Goal: Information Seeking & Learning: Find contact information

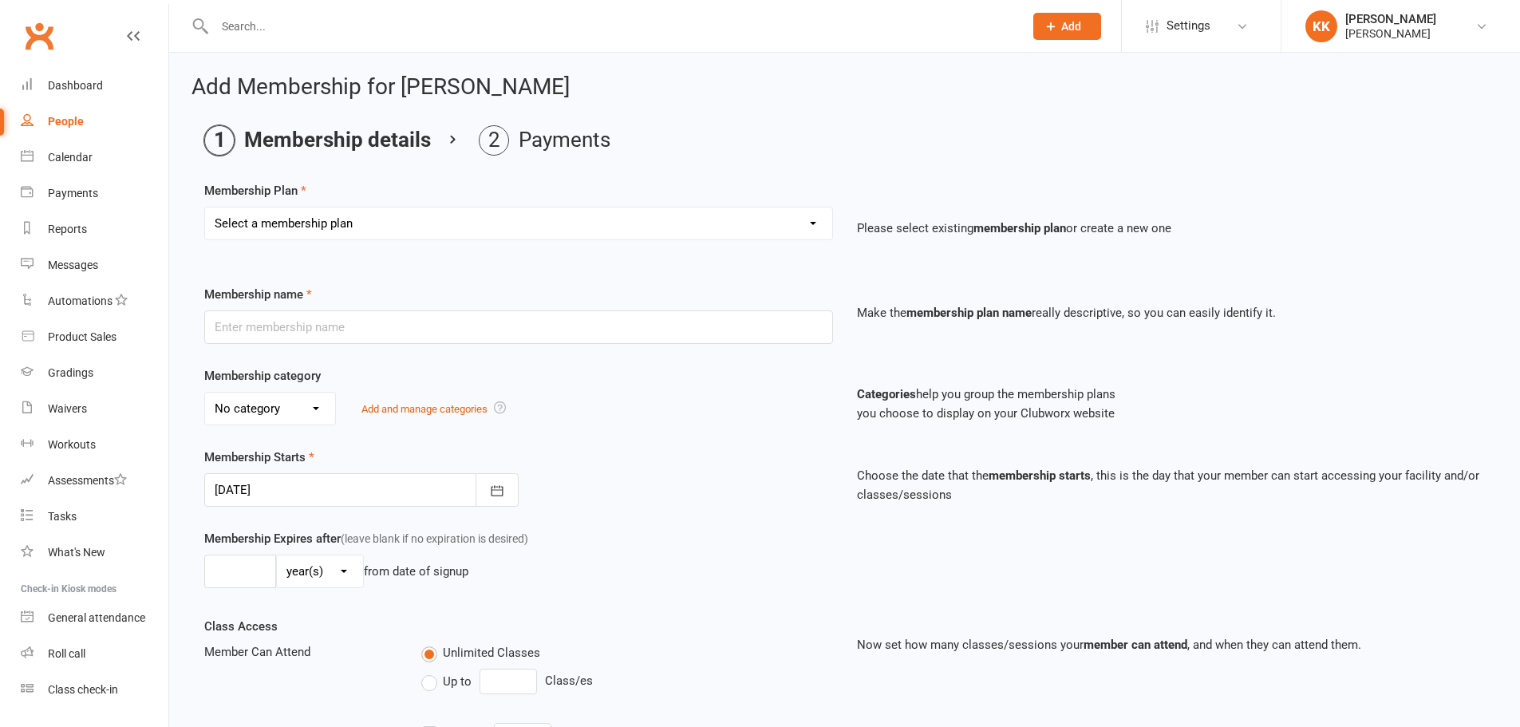
click at [349, 30] on input "text" at bounding box center [611, 26] width 802 height 22
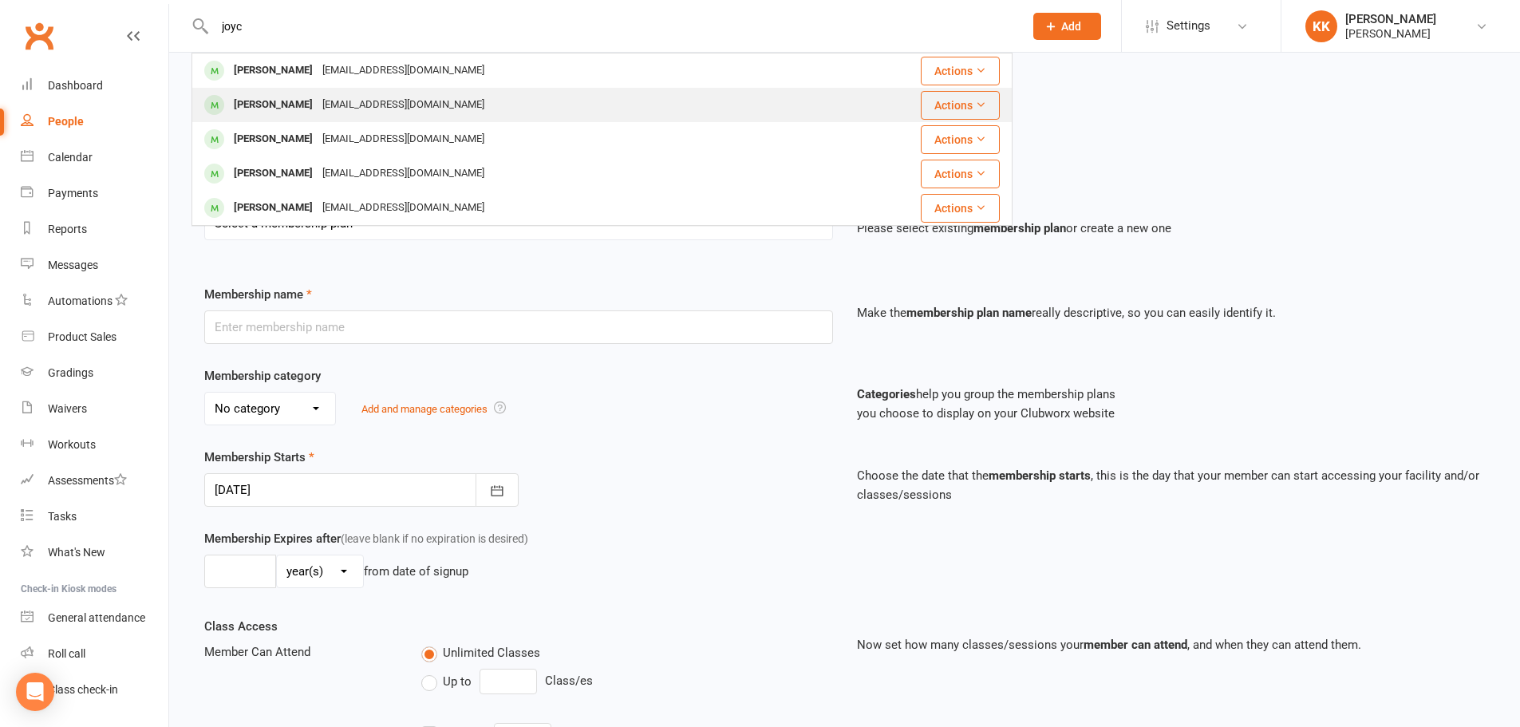
type input "joyc"
click at [333, 99] on div "[EMAIL_ADDRESS][DOMAIN_NAME]" at bounding box center [403, 104] width 172 height 23
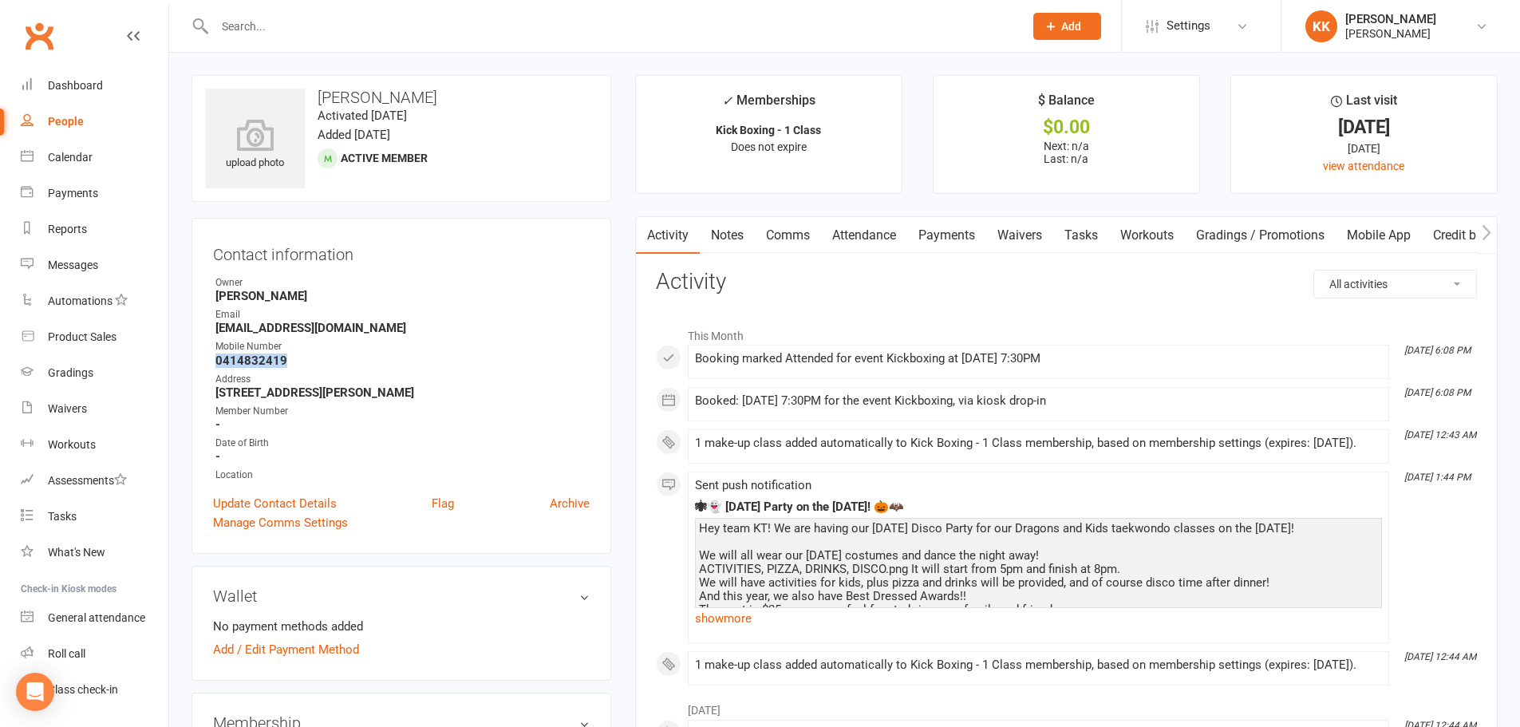
drag, startPoint x: 290, startPoint y: 362, endPoint x: 216, endPoint y: 362, distance: 73.4
click at [216, 362] on strong "0414832419" at bounding box center [402, 360] width 374 height 14
copy strong "0414832419"
click at [534, 208] on contact-information "upload photo [PERSON_NAME] Activated [DATE] Added [DATE] Active member Contact …" at bounding box center [401, 314] width 420 height 479
click at [77, 408] on div "Waivers" at bounding box center [67, 408] width 39 height 13
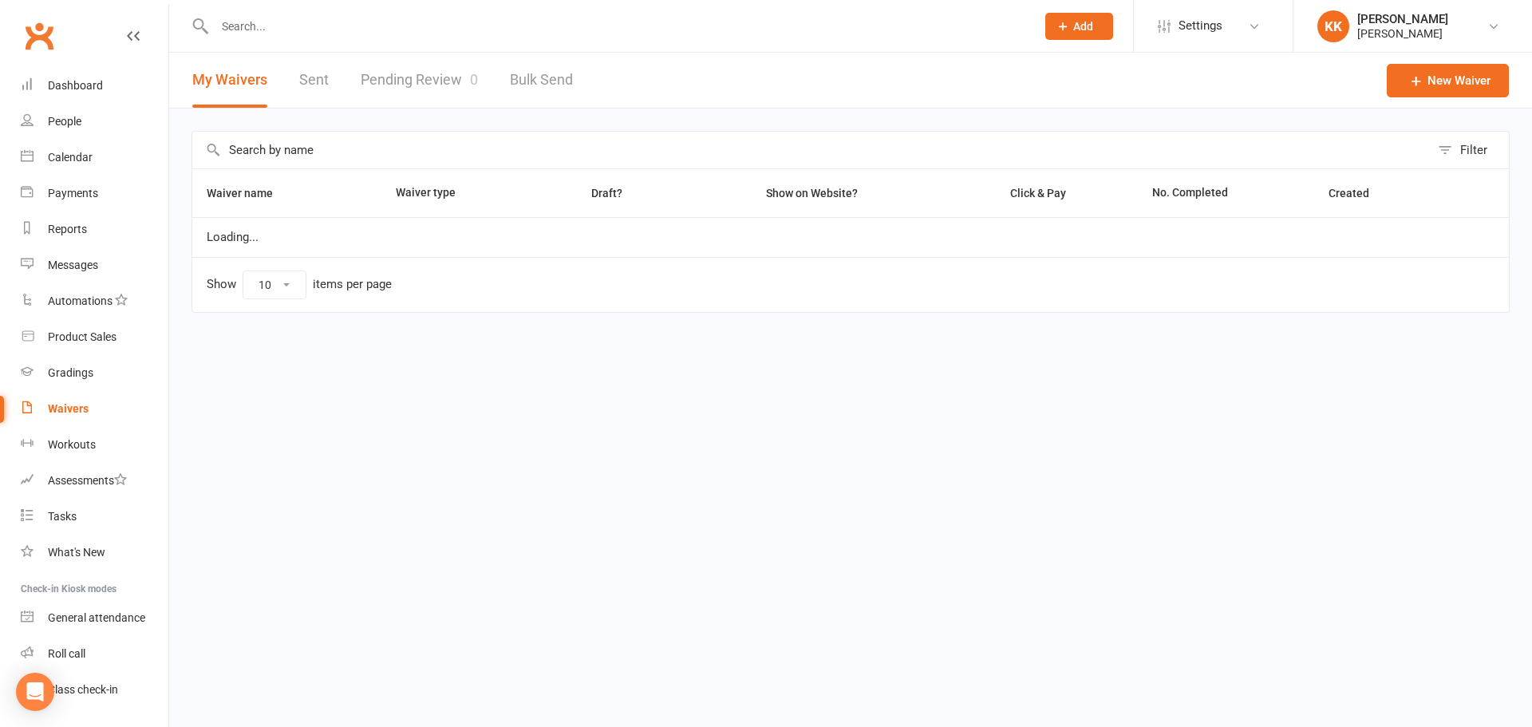
click at [404, 95] on link "Pending Review 0" at bounding box center [419, 80] width 117 height 55
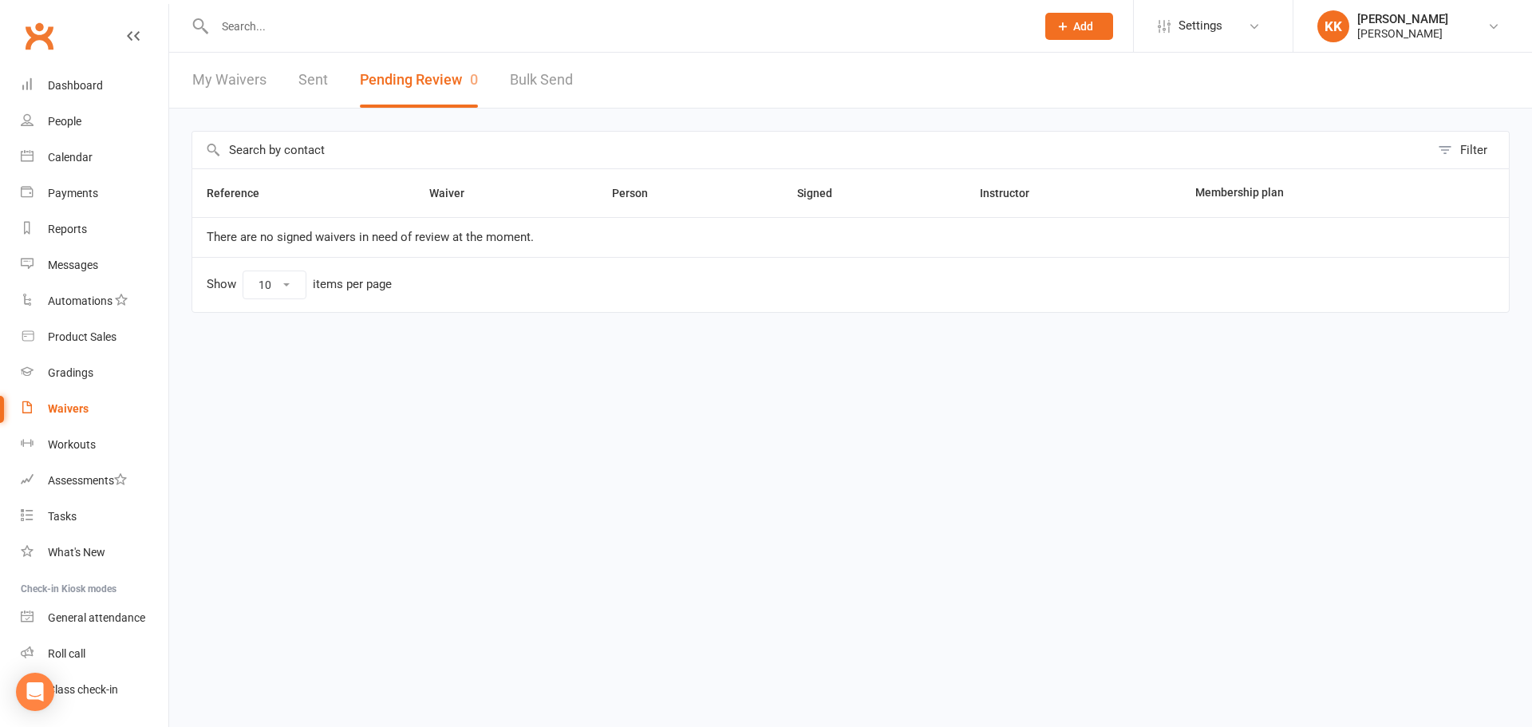
click at [452, 24] on input "text" at bounding box center [617, 26] width 814 height 22
type input "[PERSON_NAME]"
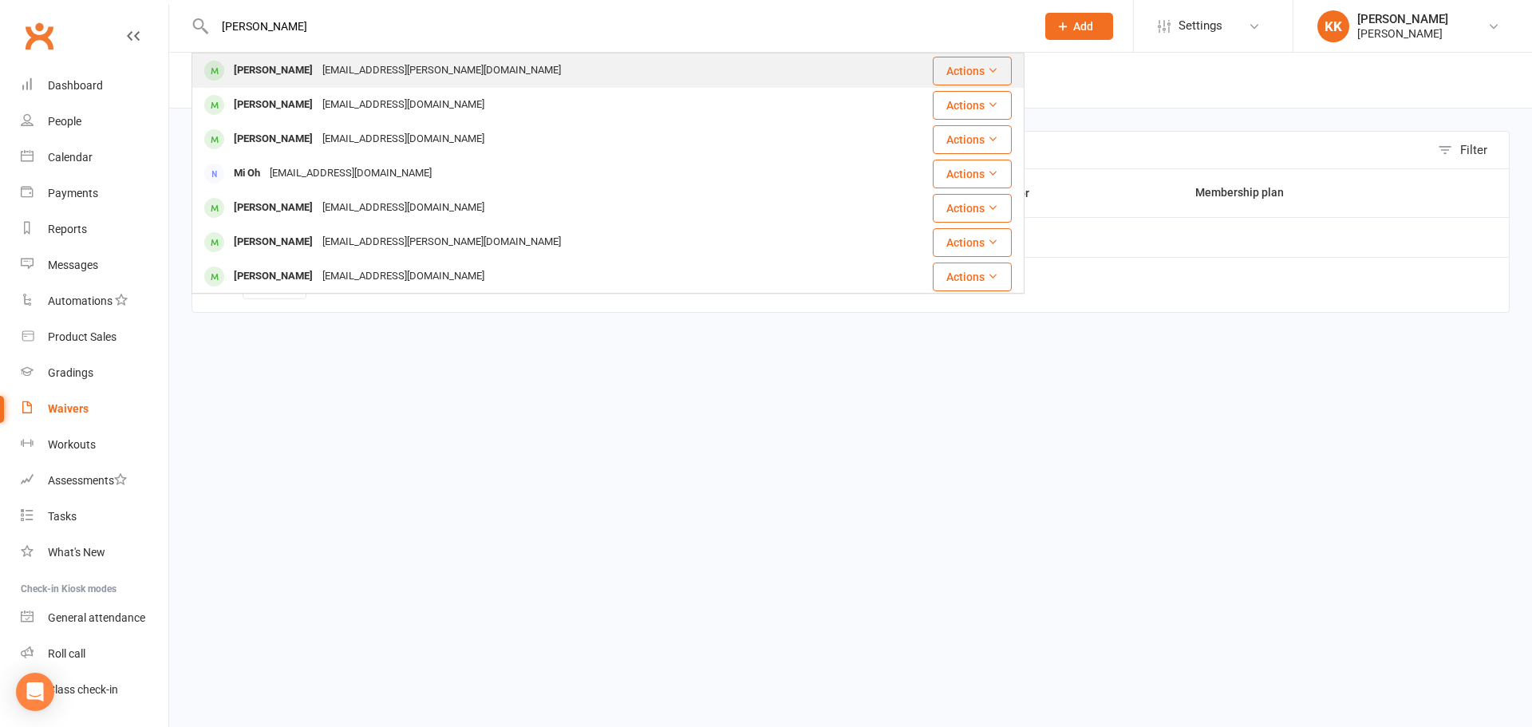
click at [405, 64] on div "[EMAIL_ADDRESS][PERSON_NAME][DOMAIN_NAME]" at bounding box center [441, 70] width 248 height 23
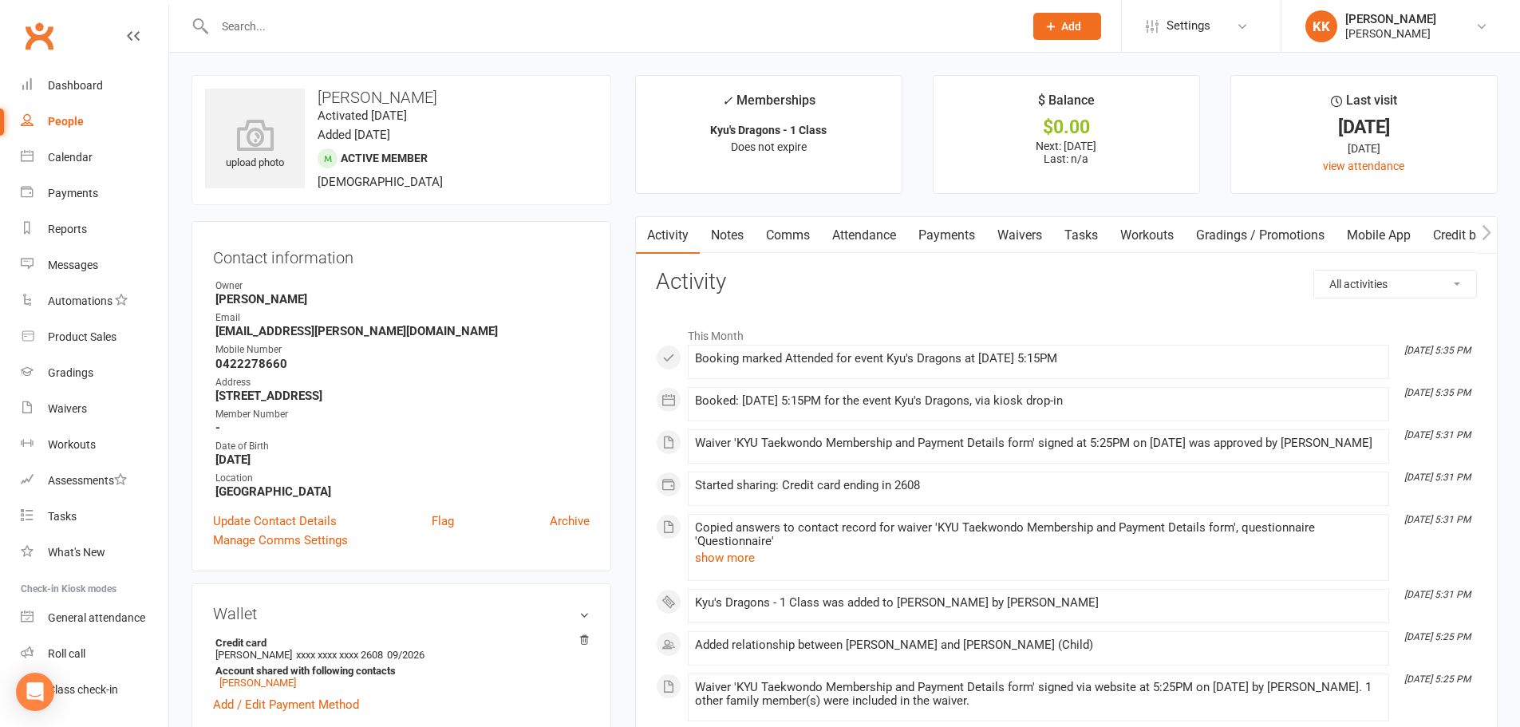
click at [953, 233] on link "Payments" at bounding box center [946, 235] width 79 height 37
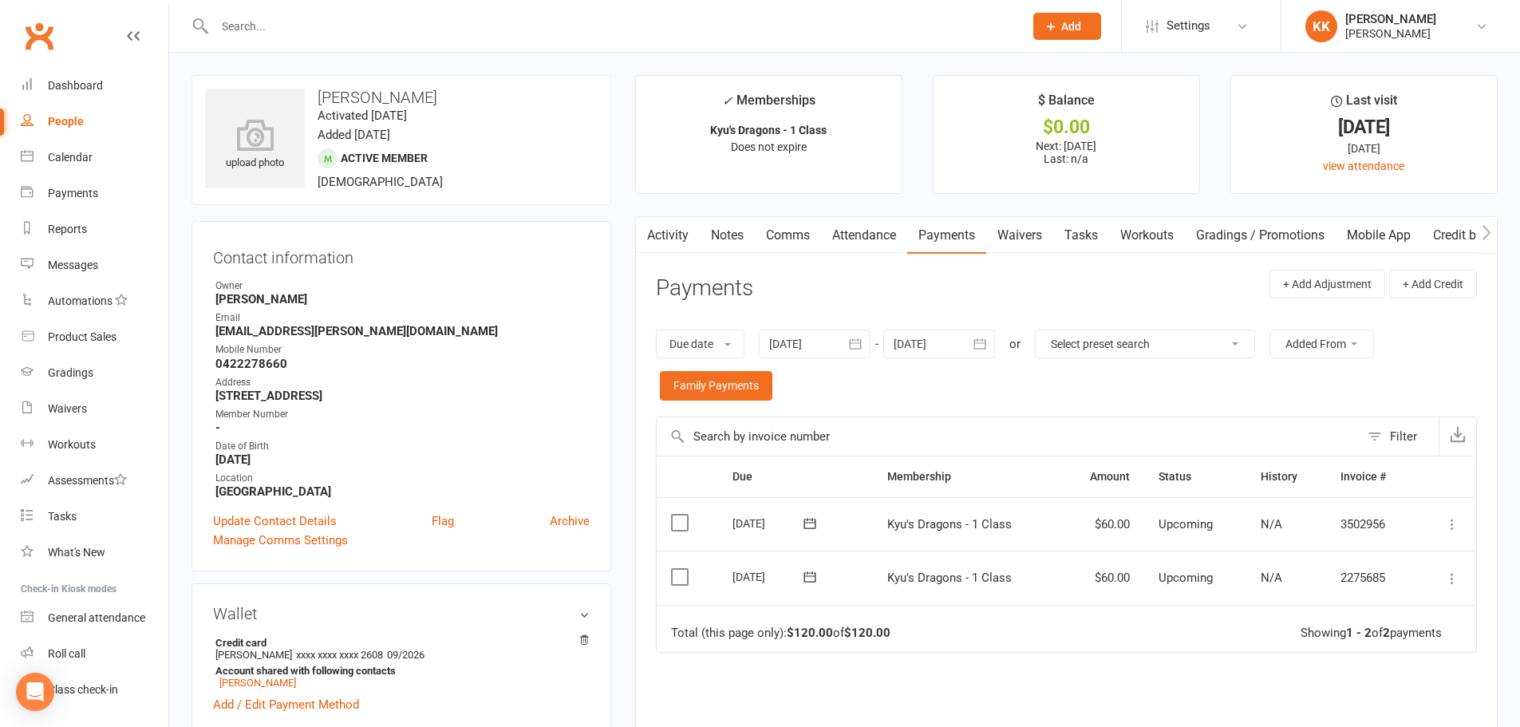
scroll to position [80, 0]
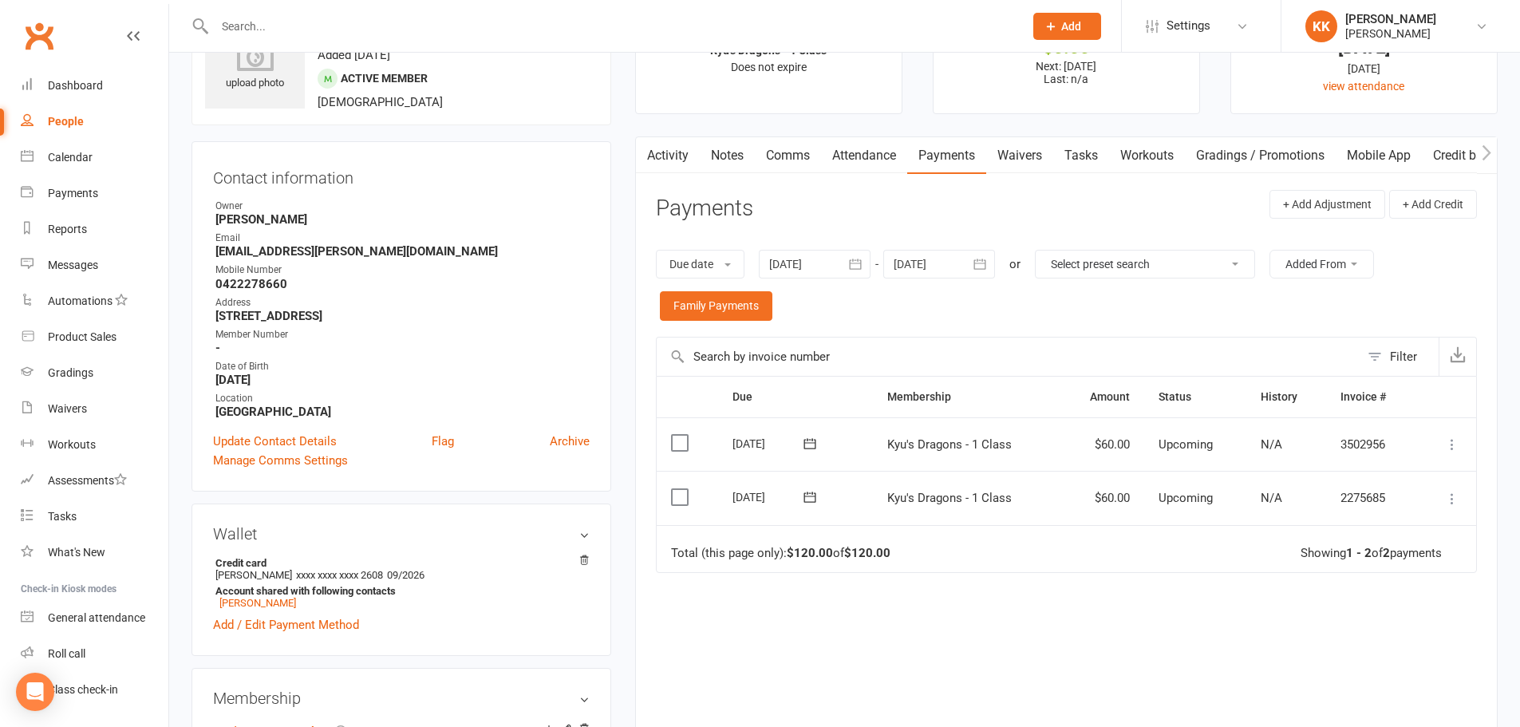
drag, startPoint x: 1041, startPoint y: 631, endPoint x: 1025, endPoint y: 643, distance: 19.9
click at [1041, 632] on div "Due Contact Membership Amount Status History Invoice # Select this [DATE] [PERS…" at bounding box center [1066, 578] width 821 height 404
click at [290, 438] on link "Update Contact Details" at bounding box center [275, 441] width 124 height 19
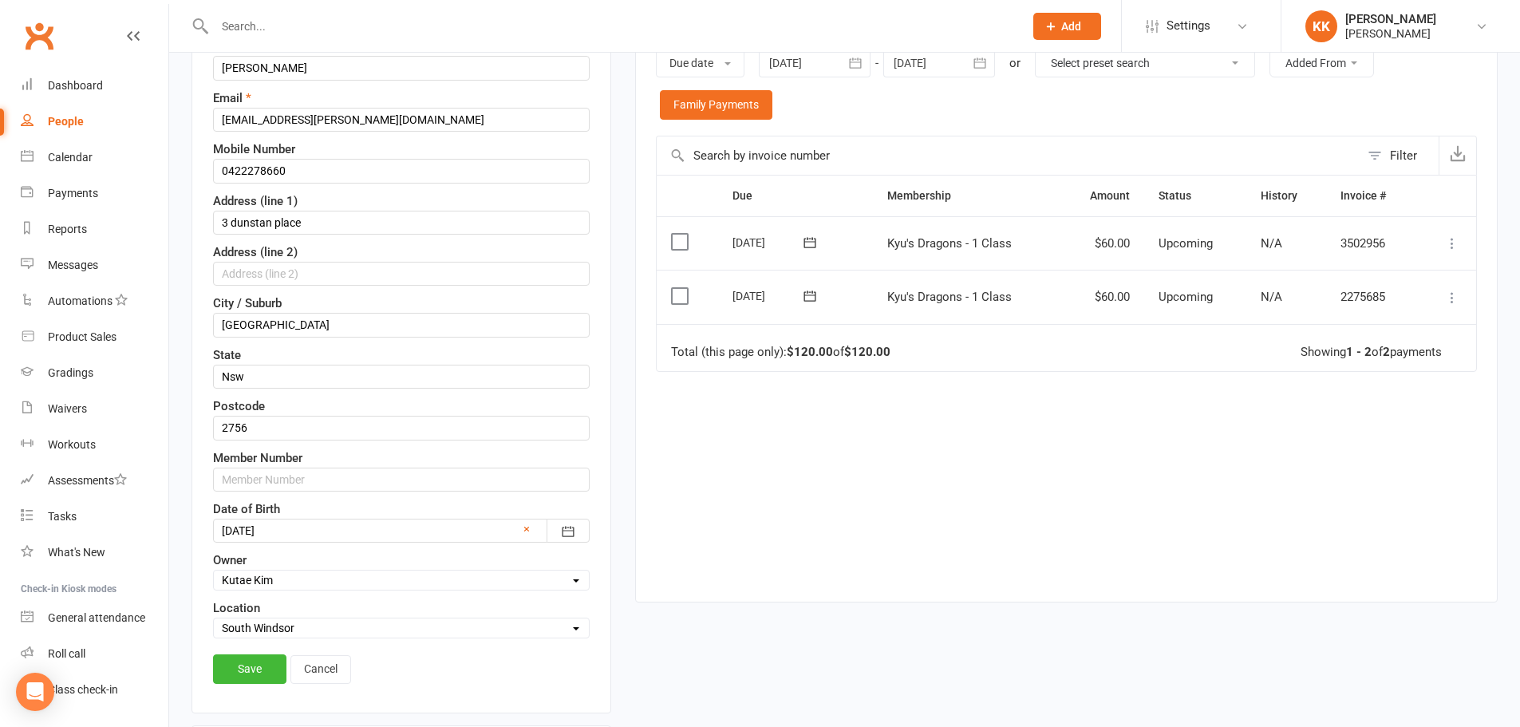
scroll to position [314, 0]
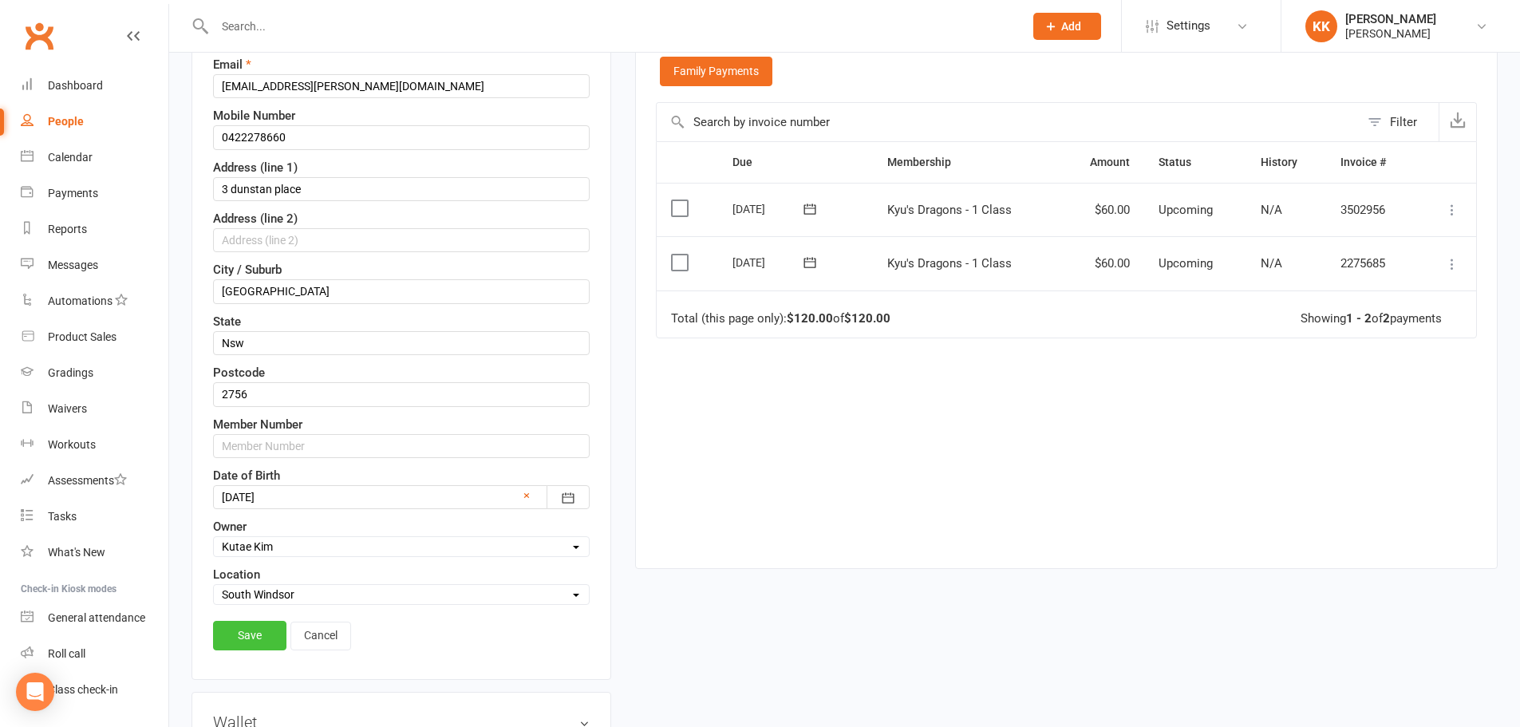
click at [246, 625] on link "Save" at bounding box center [249, 635] width 73 height 29
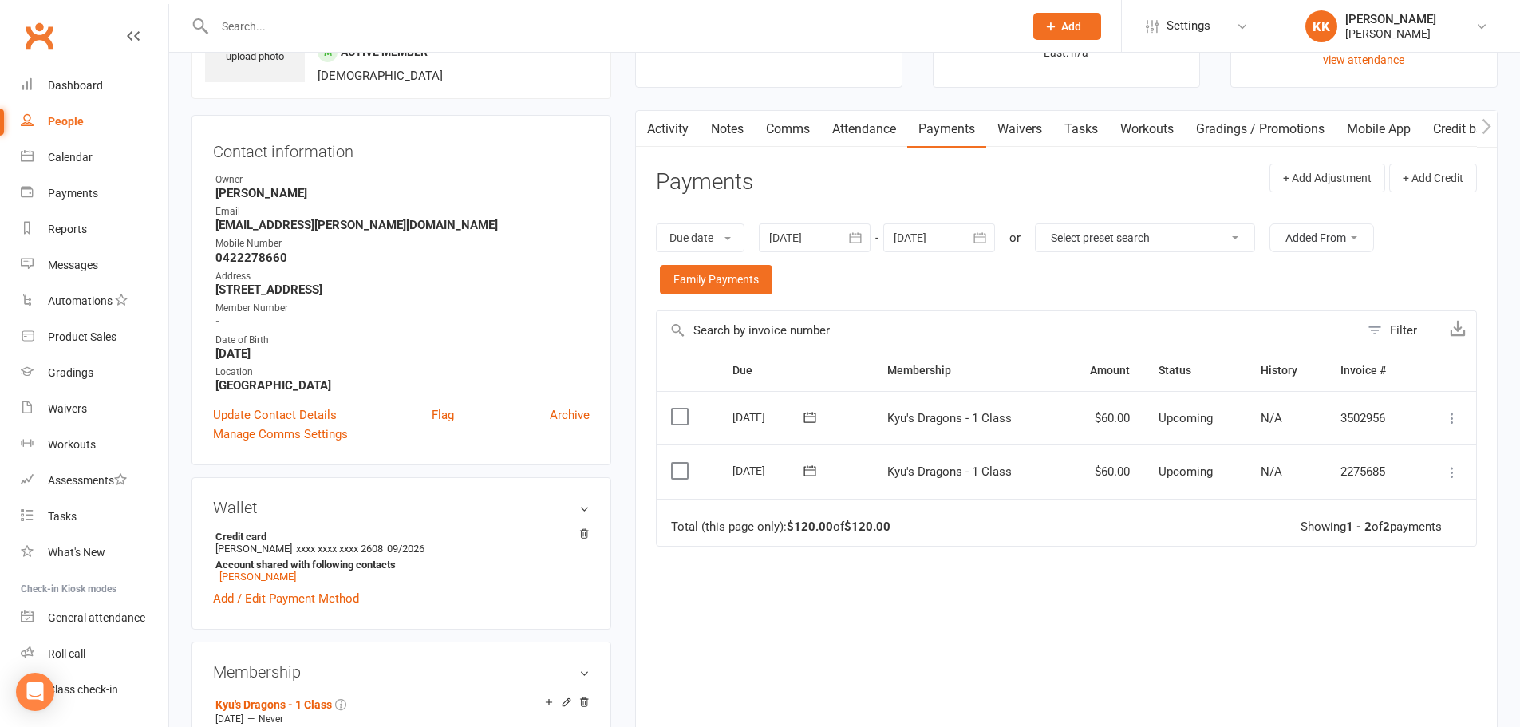
scroll to position [0, 0]
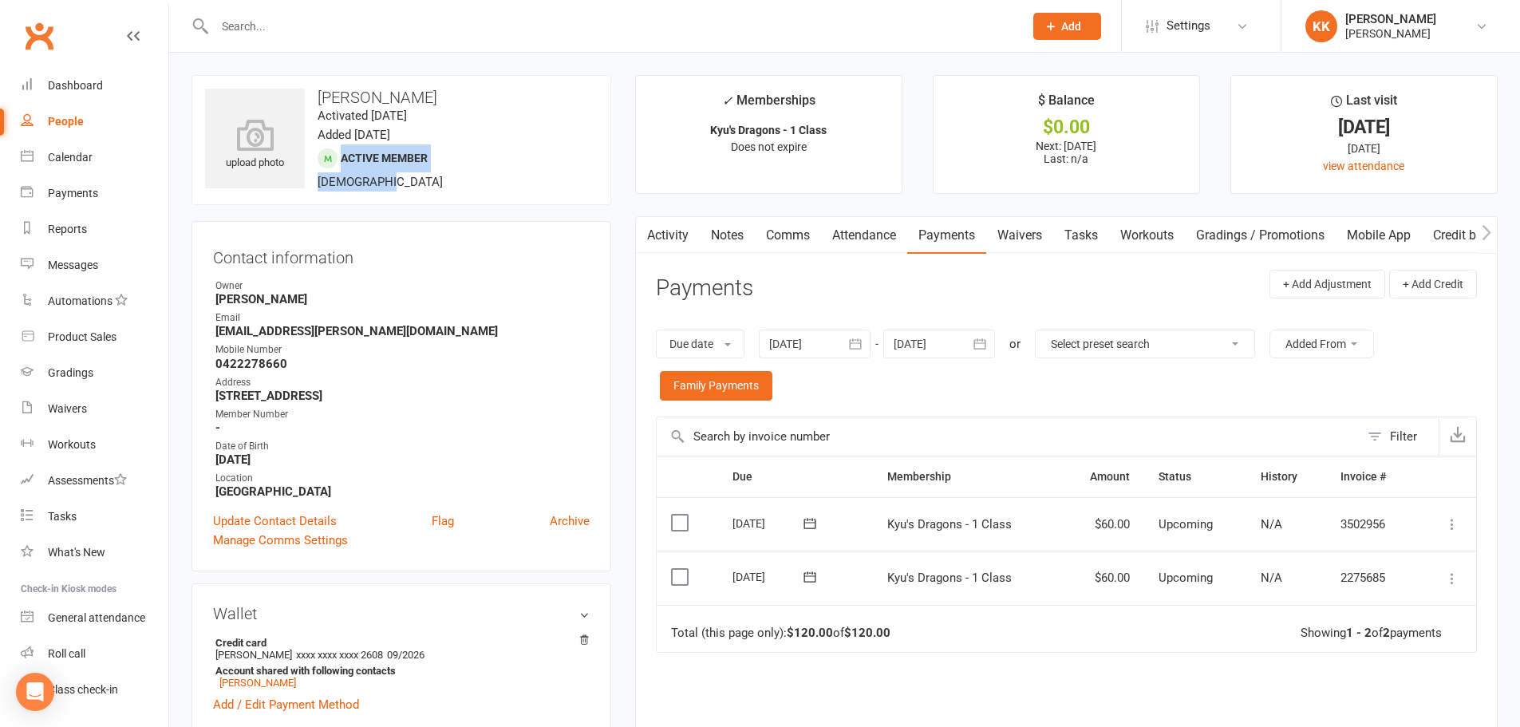
drag, startPoint x: 343, startPoint y: 162, endPoint x: 432, endPoint y: 173, distance: 89.2
click at [432, 173] on div "upload photo [PERSON_NAME] Activated [DATE] Added [DATE] Active member [DEMOGRA…" at bounding box center [401, 140] width 420 height 130
click at [475, 182] on div "upload photo [PERSON_NAME] Activated [DATE] Added [DATE] Active member [DEMOGRA…" at bounding box center [401, 140] width 420 height 130
click at [450, 295] on strong "[PERSON_NAME]" at bounding box center [402, 299] width 374 height 14
drag, startPoint x: 423, startPoint y: 89, endPoint x: 322, endPoint y: 101, distance: 101.2
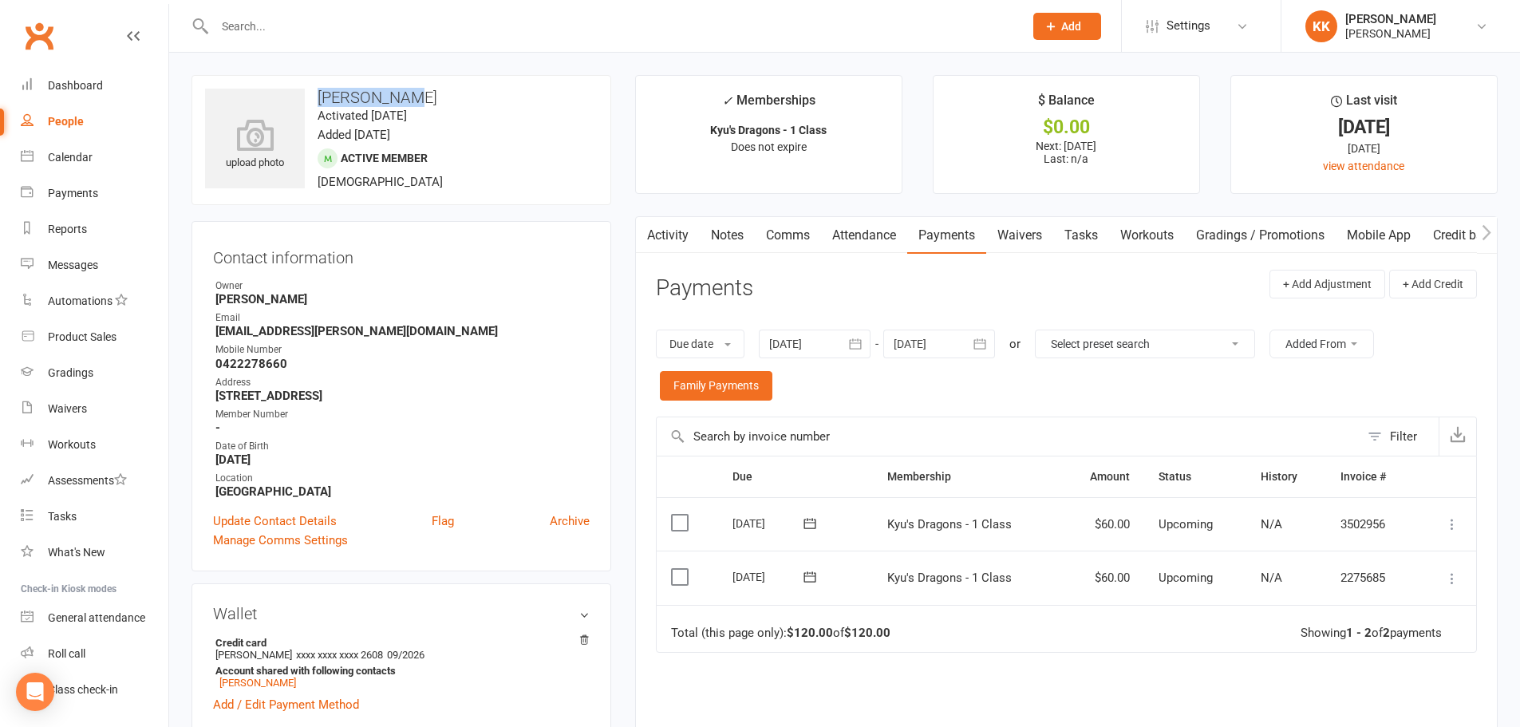
click at [322, 101] on h3 "[PERSON_NAME]" at bounding box center [401, 98] width 392 height 18
copy h3 "[PERSON_NAME]"
drag, startPoint x: 326, startPoint y: 452, endPoint x: 215, endPoint y: 455, distance: 111.7
click at [215, 455] on li "Date of Birth [DEMOGRAPHIC_DATA]" at bounding box center [401, 453] width 377 height 28
copy strong "[DATE]"
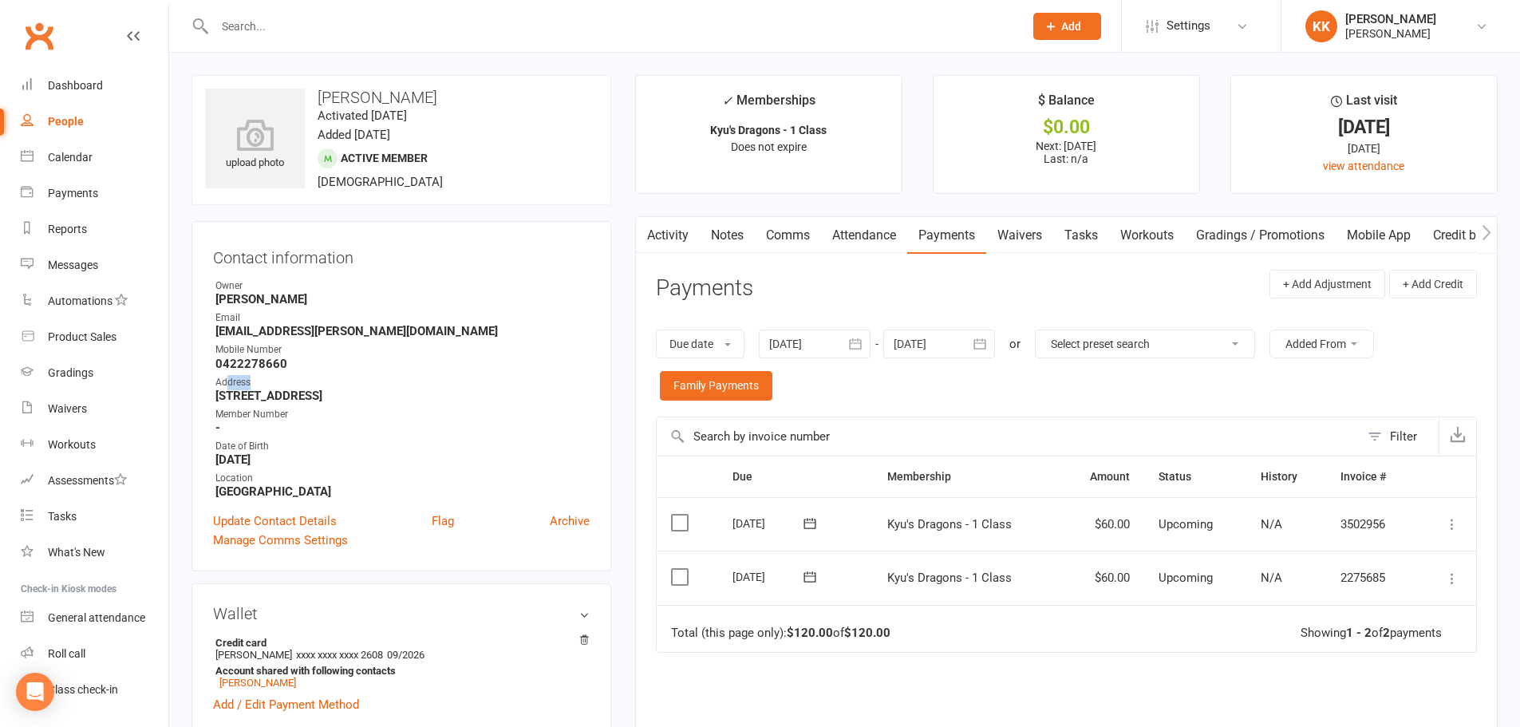
drag, startPoint x: 293, startPoint y: 373, endPoint x: 300, endPoint y: 362, distance: 12.6
click at [226, 370] on ul "Owner [PERSON_NAME] Email [EMAIL_ADDRESS][PERSON_NAME][DOMAIN_NAME] Mobile Numb…" at bounding box center [401, 388] width 377 height 220
click at [228, 360] on strong "0422278660" at bounding box center [402, 364] width 374 height 14
drag, startPoint x: 290, startPoint y: 360, endPoint x: 216, endPoint y: 359, distance: 73.4
click at [216, 359] on strong "0422278660" at bounding box center [402, 364] width 374 height 14
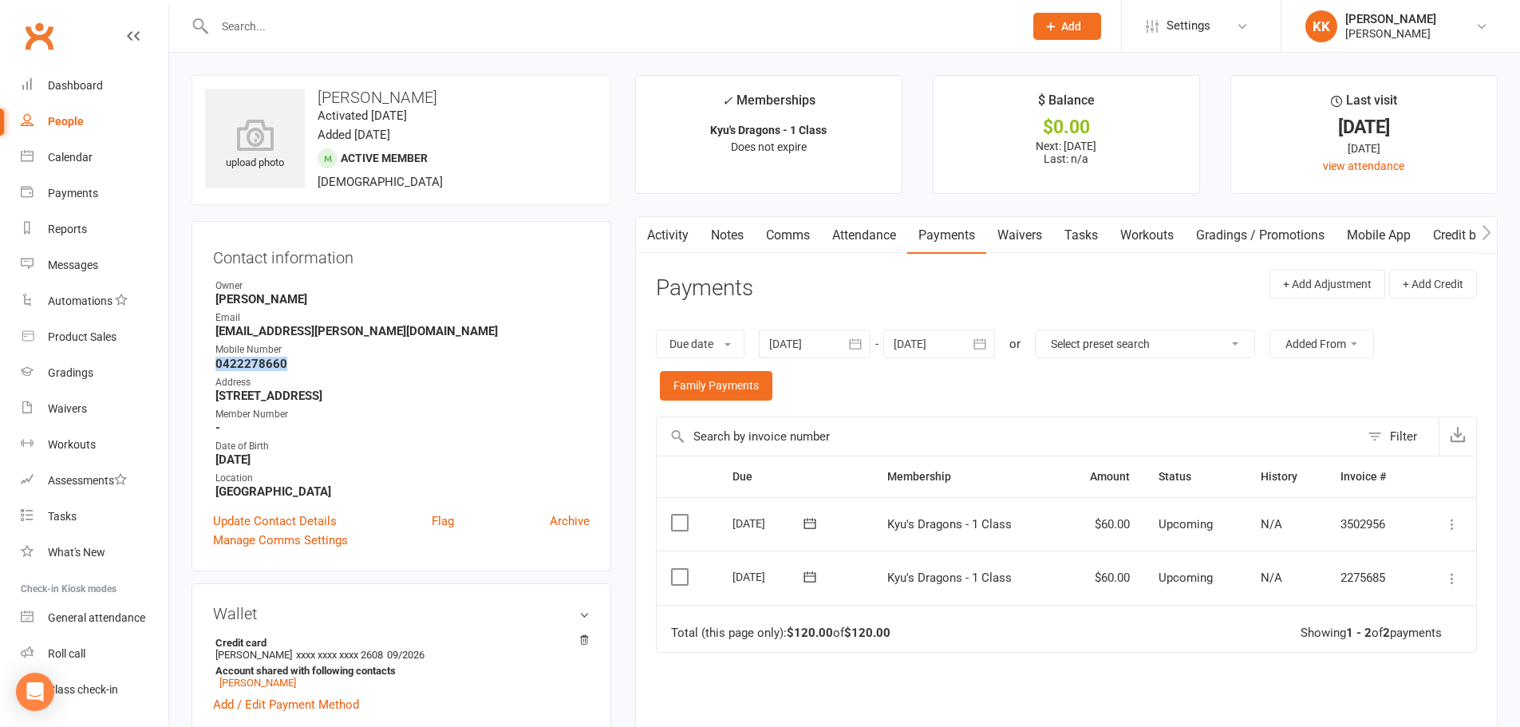
copy strong "0422278660"
drag, startPoint x: 337, startPoint y: 333, endPoint x: 218, endPoint y: 324, distance: 120.0
click at [218, 324] on strong "[EMAIL_ADDRESS][PERSON_NAME][DOMAIN_NAME]" at bounding box center [402, 331] width 374 height 14
copy strong "[EMAIL_ADDRESS][PERSON_NAME][DOMAIN_NAME]"
drag, startPoint x: 420, startPoint y: 396, endPoint x: 218, endPoint y: 394, distance: 201.8
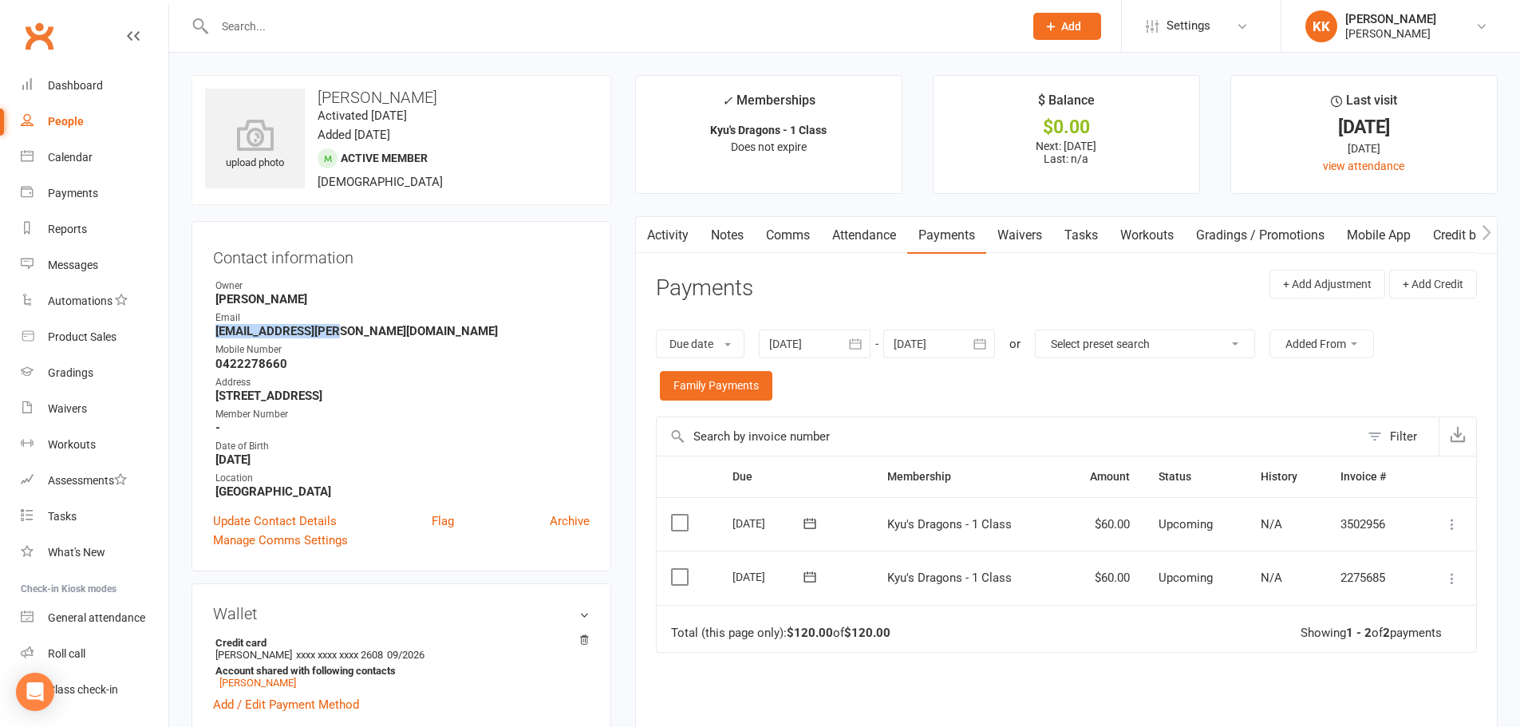
click at [218, 394] on strong "[STREET_ADDRESS]" at bounding box center [402, 395] width 374 height 14
copy strong "[STREET_ADDRESS]"
drag, startPoint x: 407, startPoint y: 93, endPoint x: 312, endPoint y: 93, distance: 94.9
click at [312, 93] on h3 "[PERSON_NAME]" at bounding box center [401, 98] width 392 height 18
copy h3 "[PERSON_NAME]"
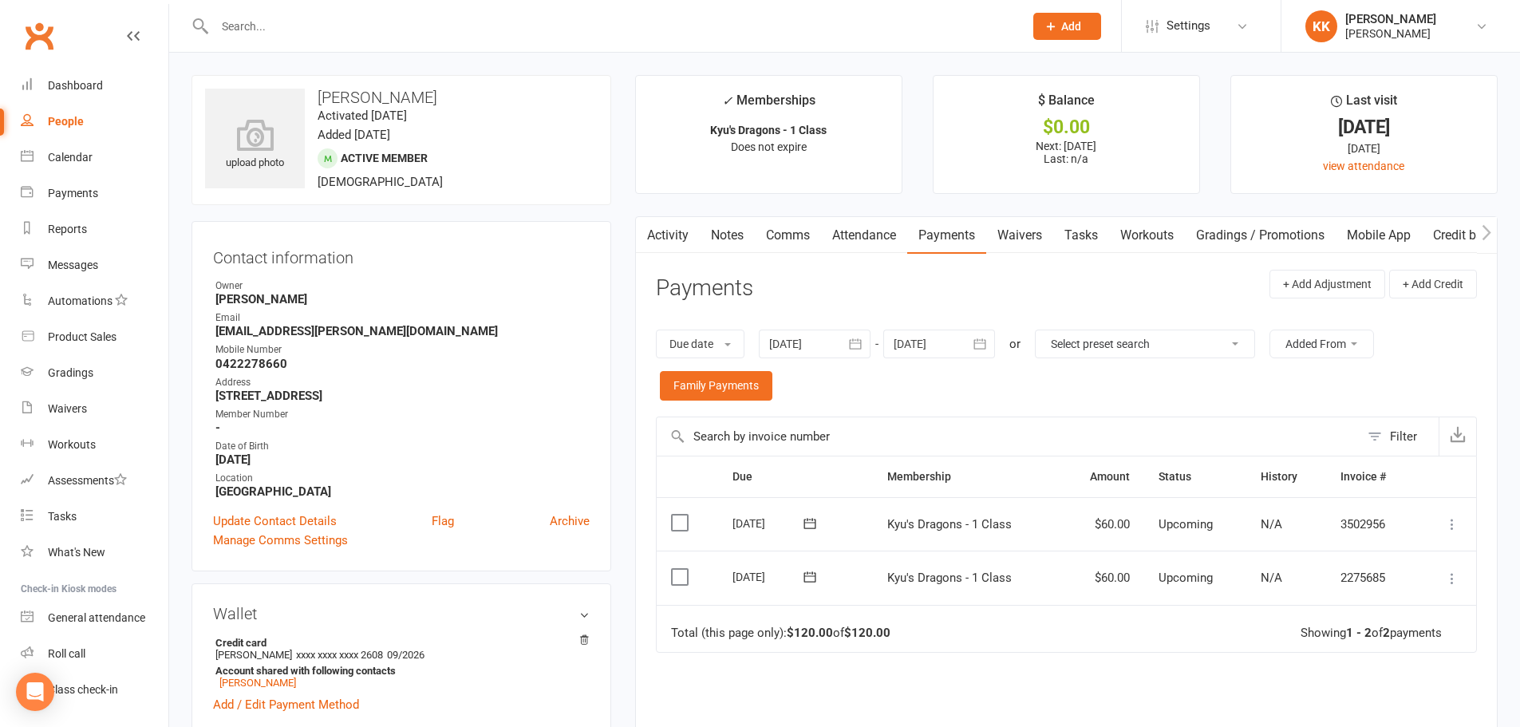
click at [538, 368] on strong "0422278660" at bounding box center [402, 364] width 374 height 14
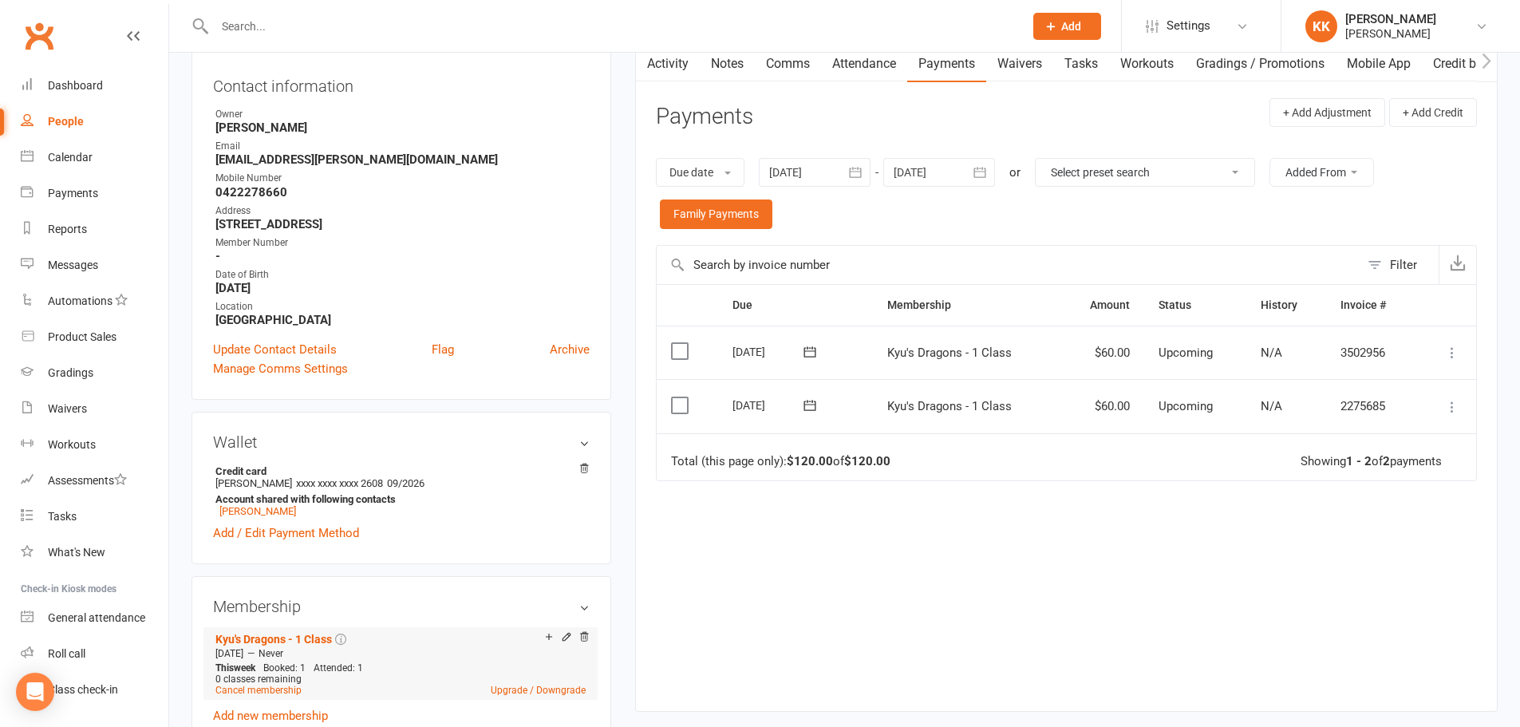
scroll to position [399, 0]
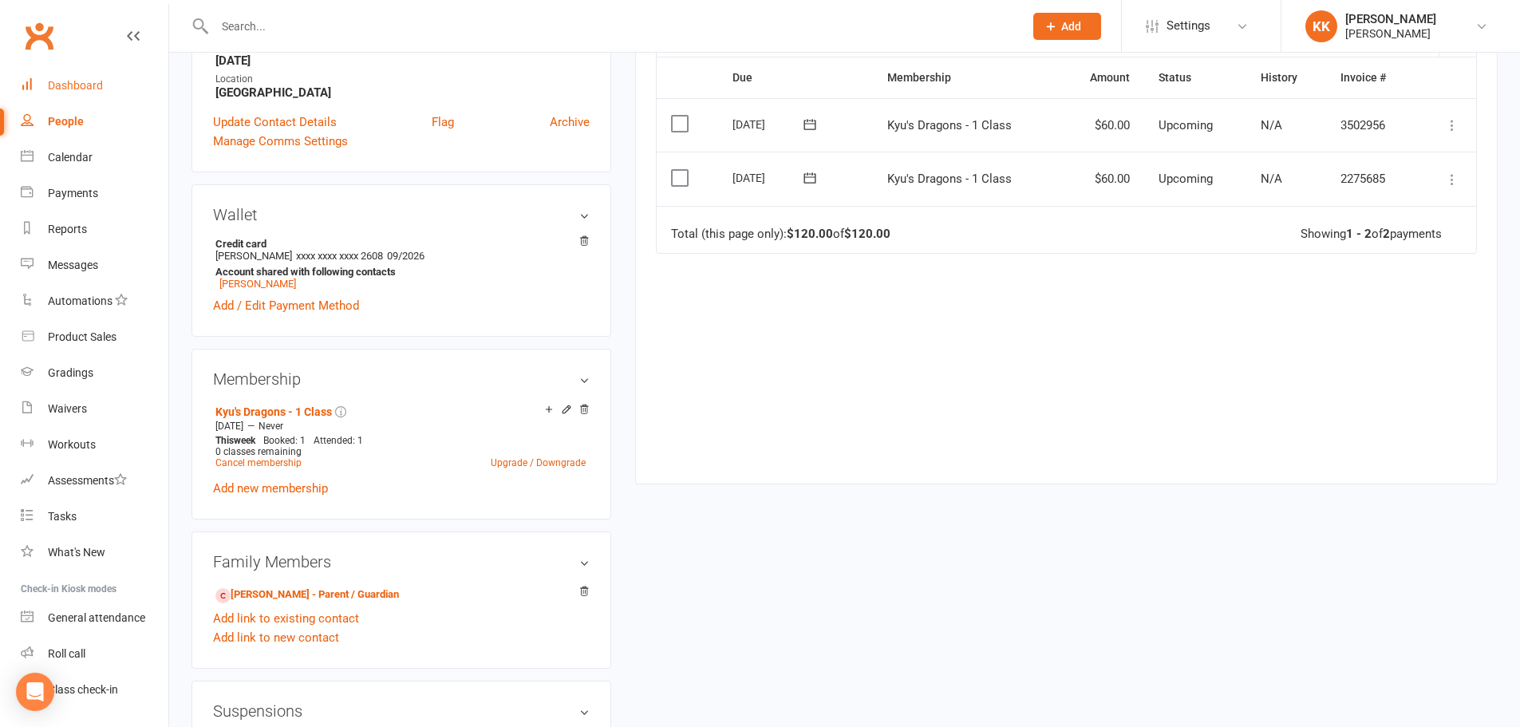
click at [81, 69] on link "Dashboard" at bounding box center [95, 86] width 148 height 36
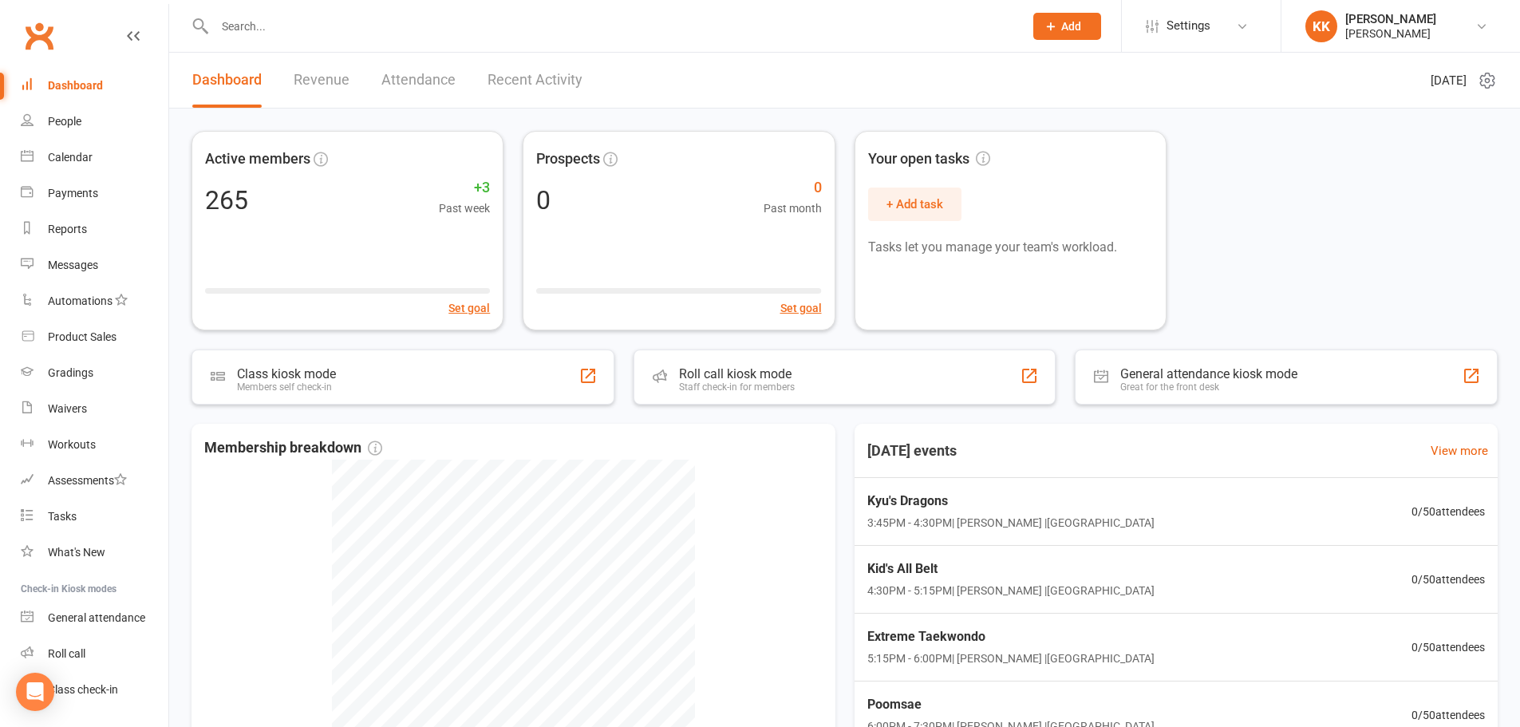
click at [331, 83] on link "Revenue" at bounding box center [322, 80] width 56 height 55
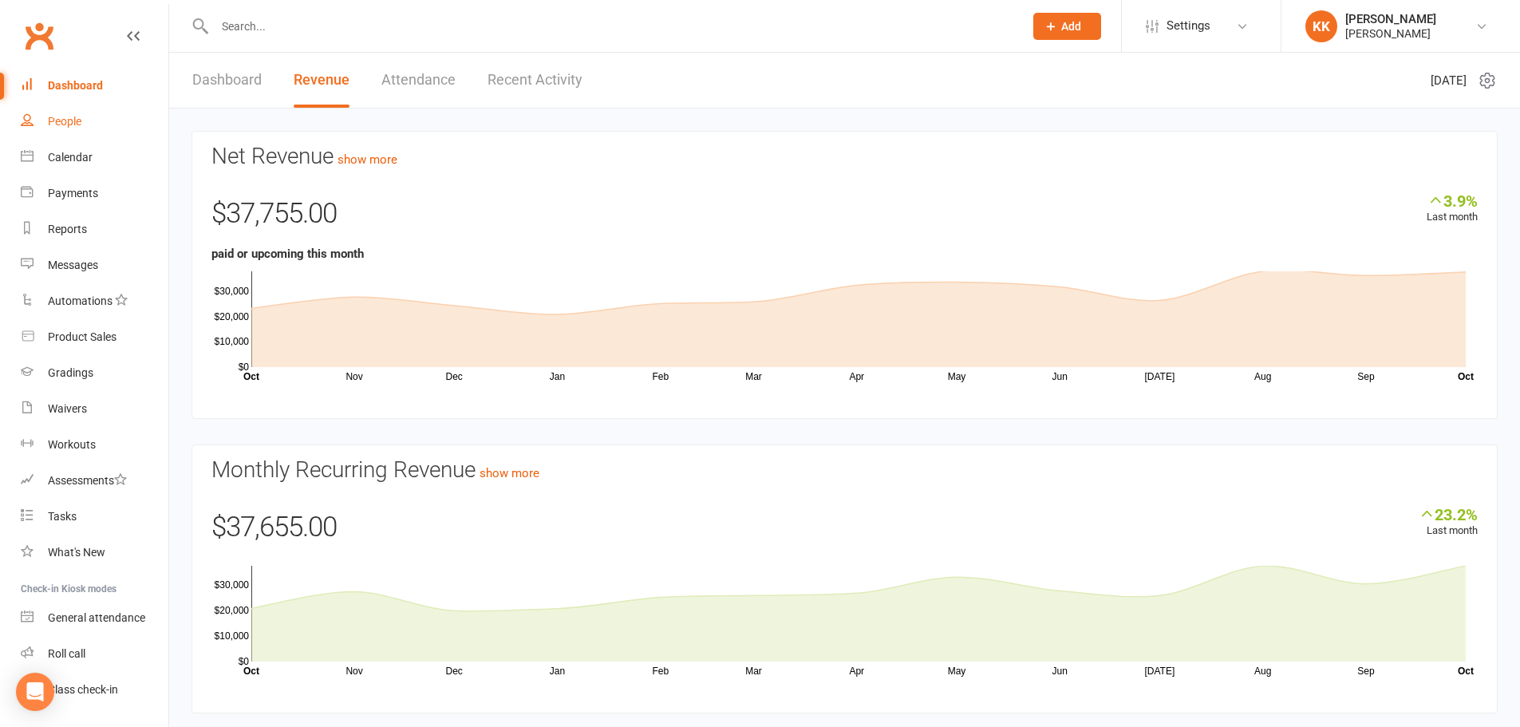
click at [100, 108] on link "People" at bounding box center [95, 122] width 148 height 36
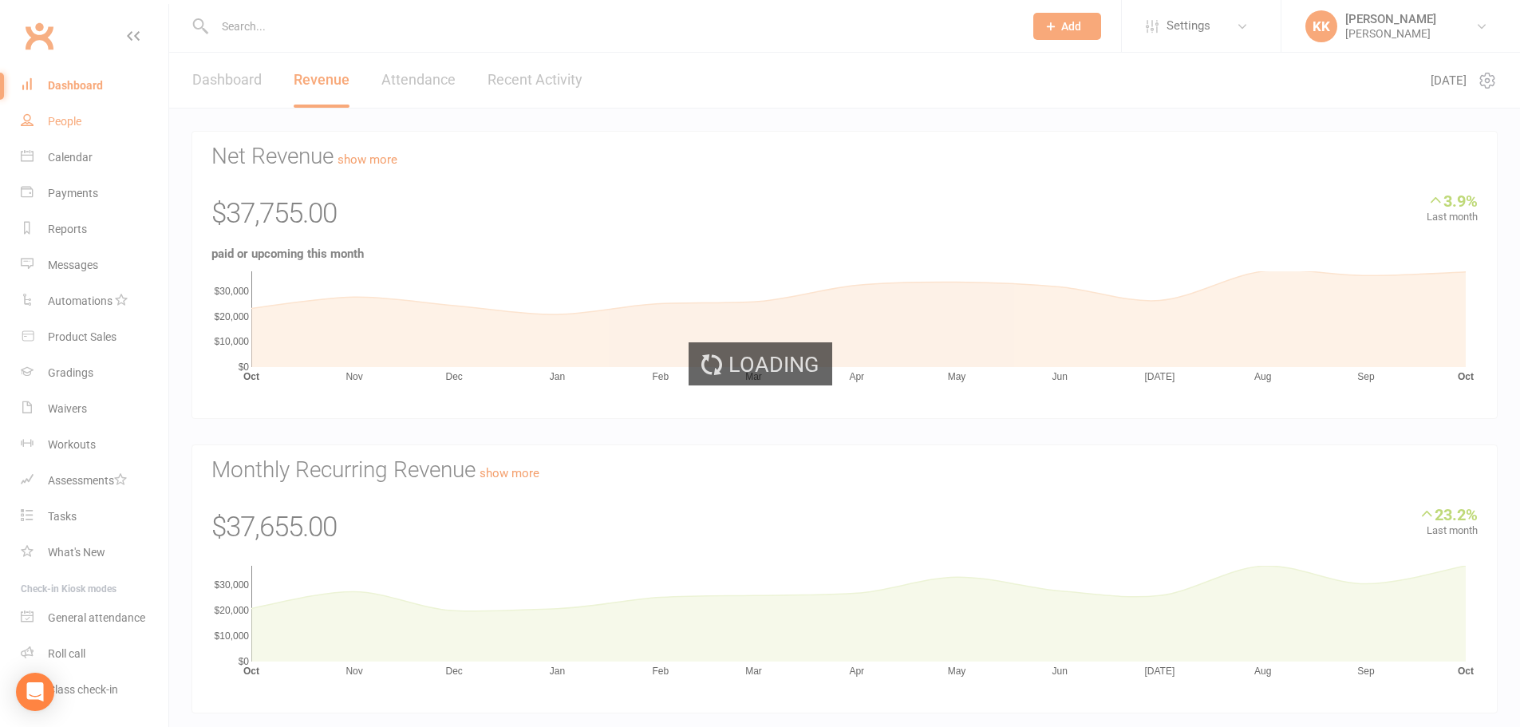
select select "100"
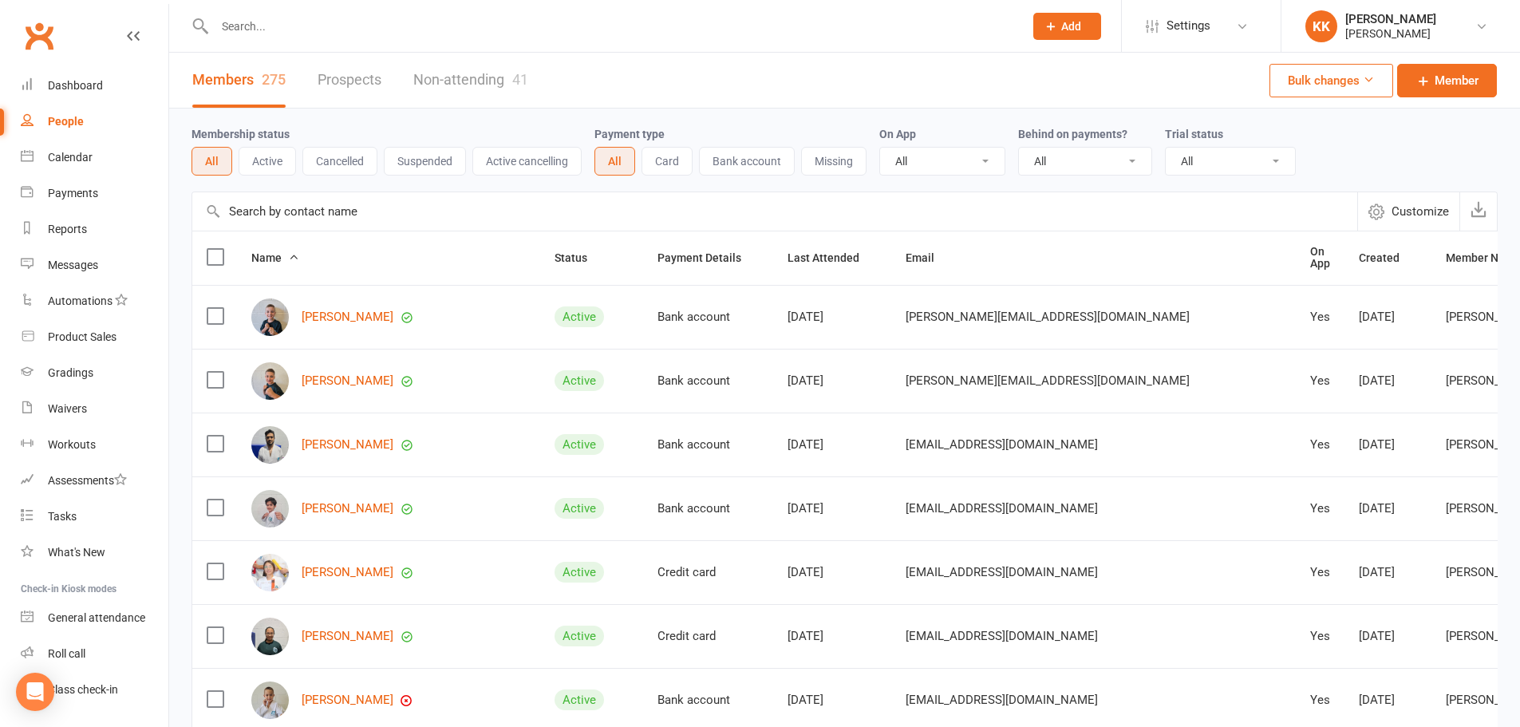
click at [328, 154] on button "Cancelled" at bounding box center [339, 161] width 75 height 29
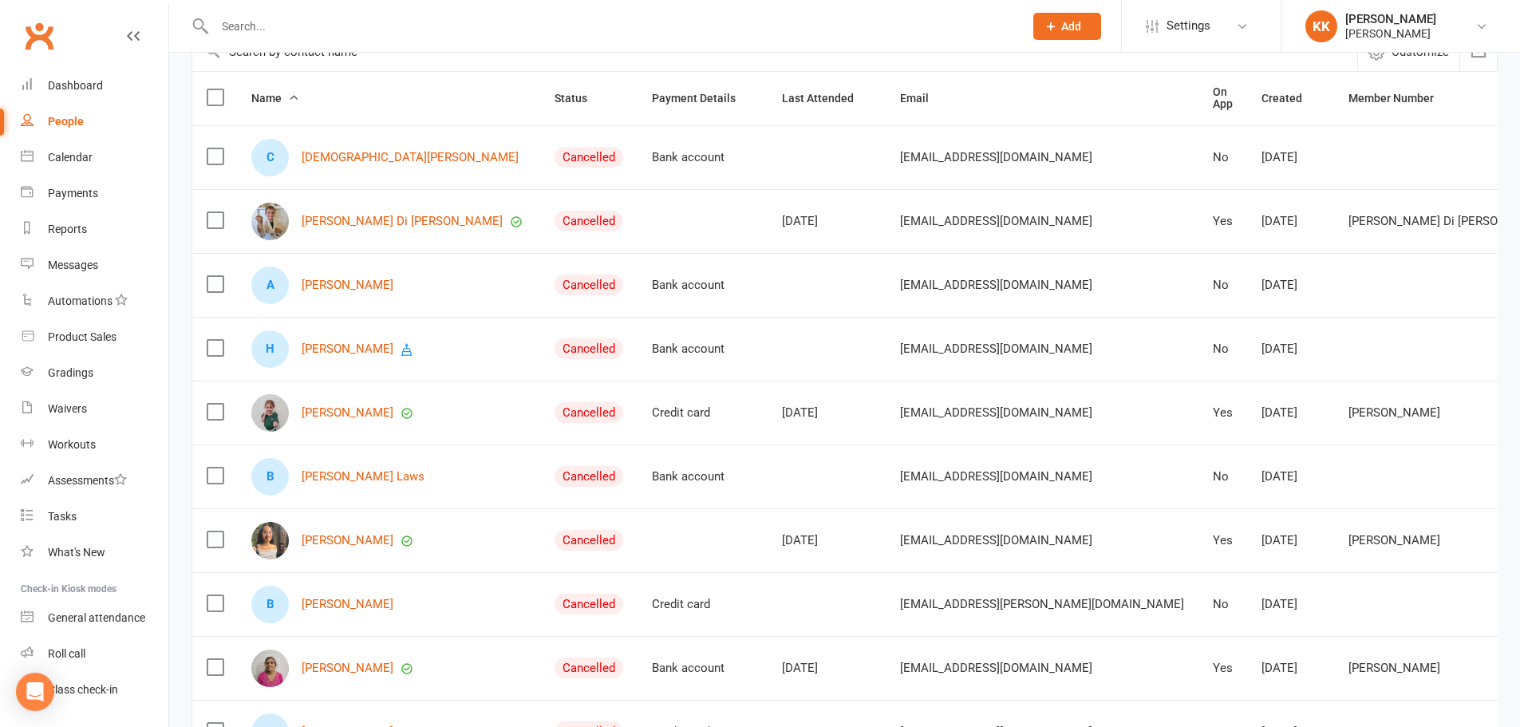
scroll to position [80, 0]
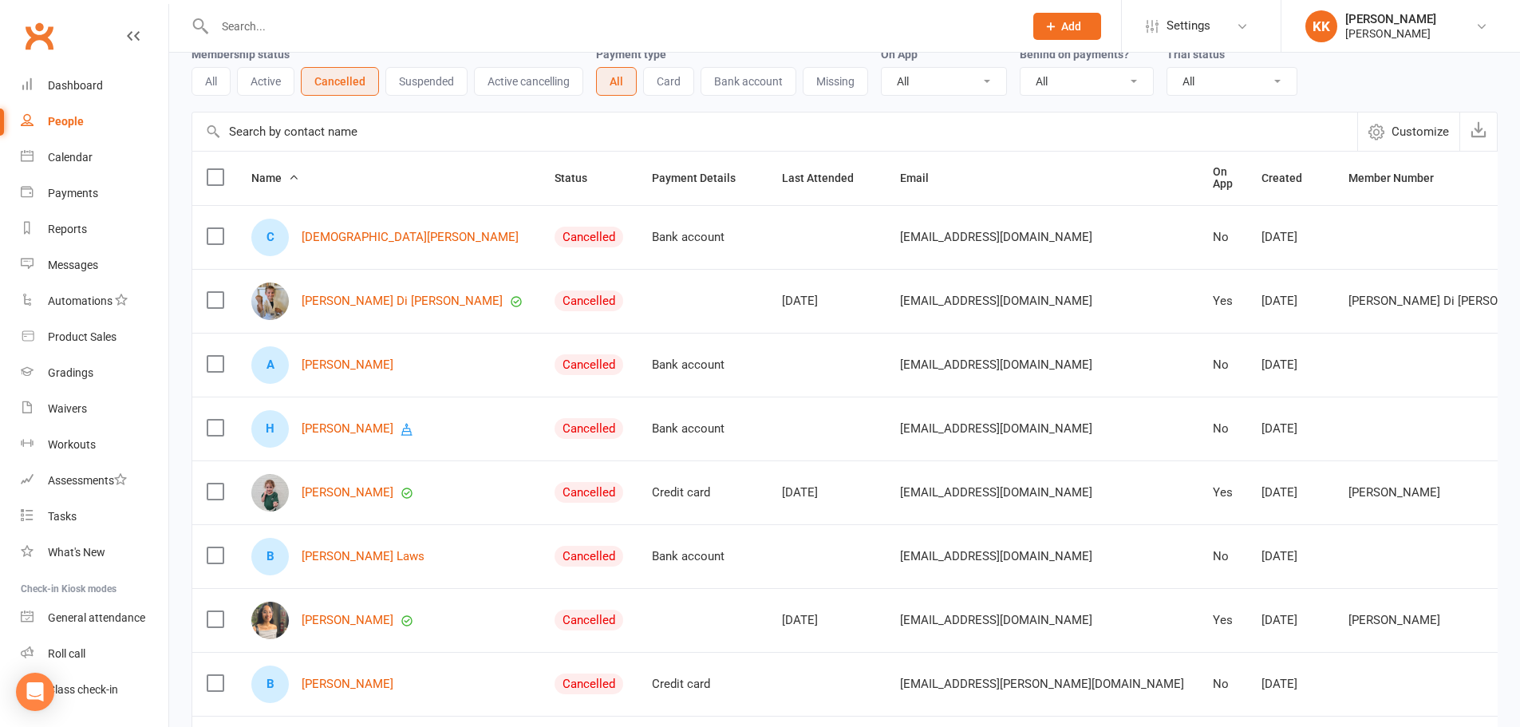
click at [412, 85] on button "Suspended" at bounding box center [426, 81] width 82 height 29
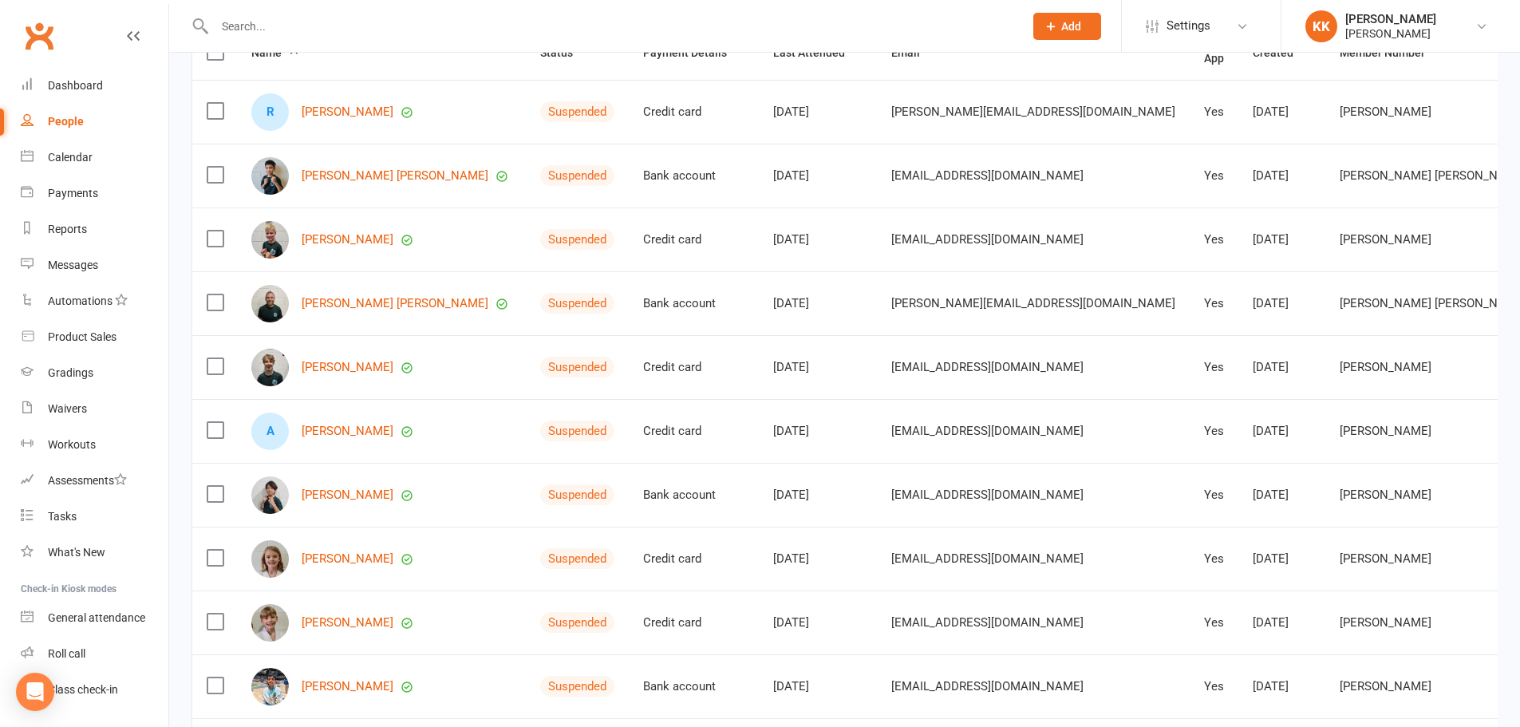
scroll to position [0, 0]
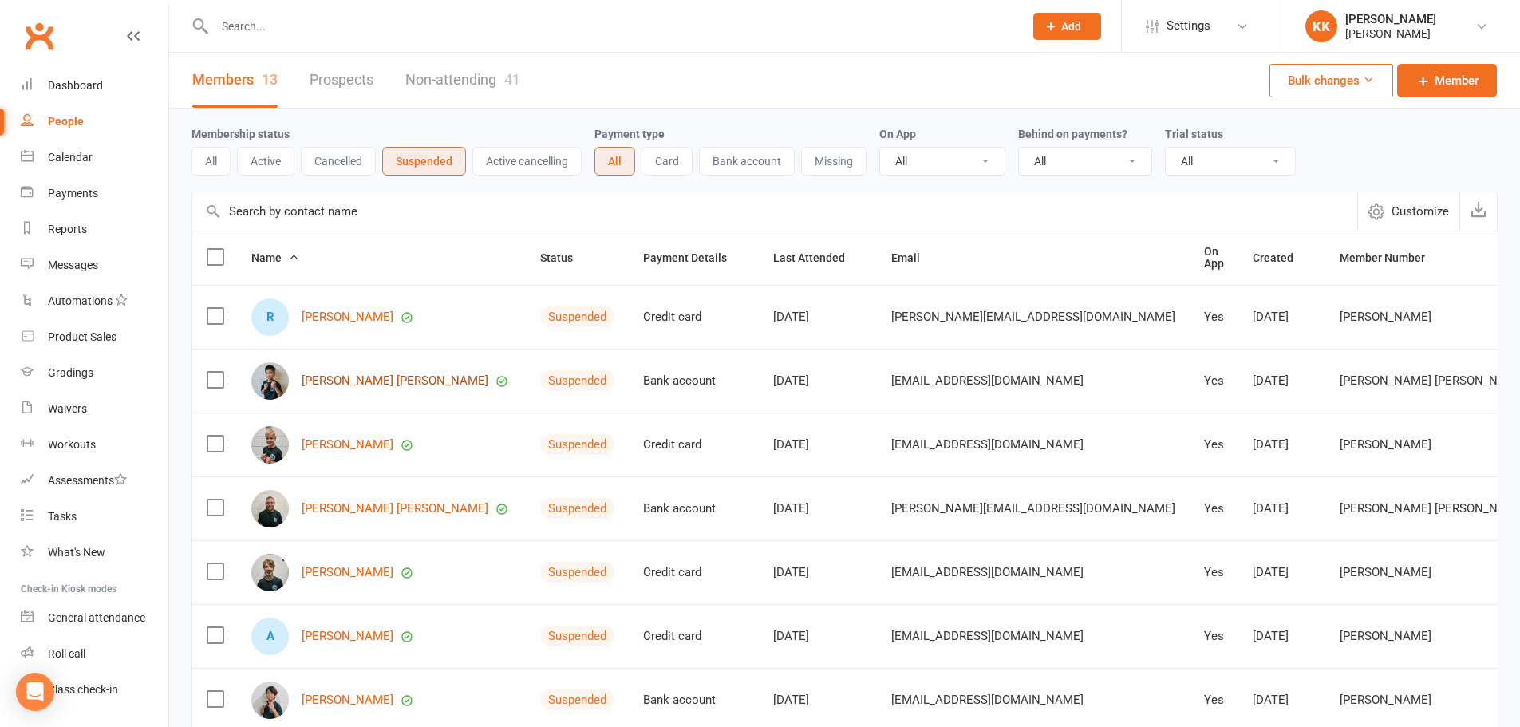
click at [369, 374] on link "[PERSON_NAME] [PERSON_NAME]" at bounding box center [395, 381] width 187 height 14
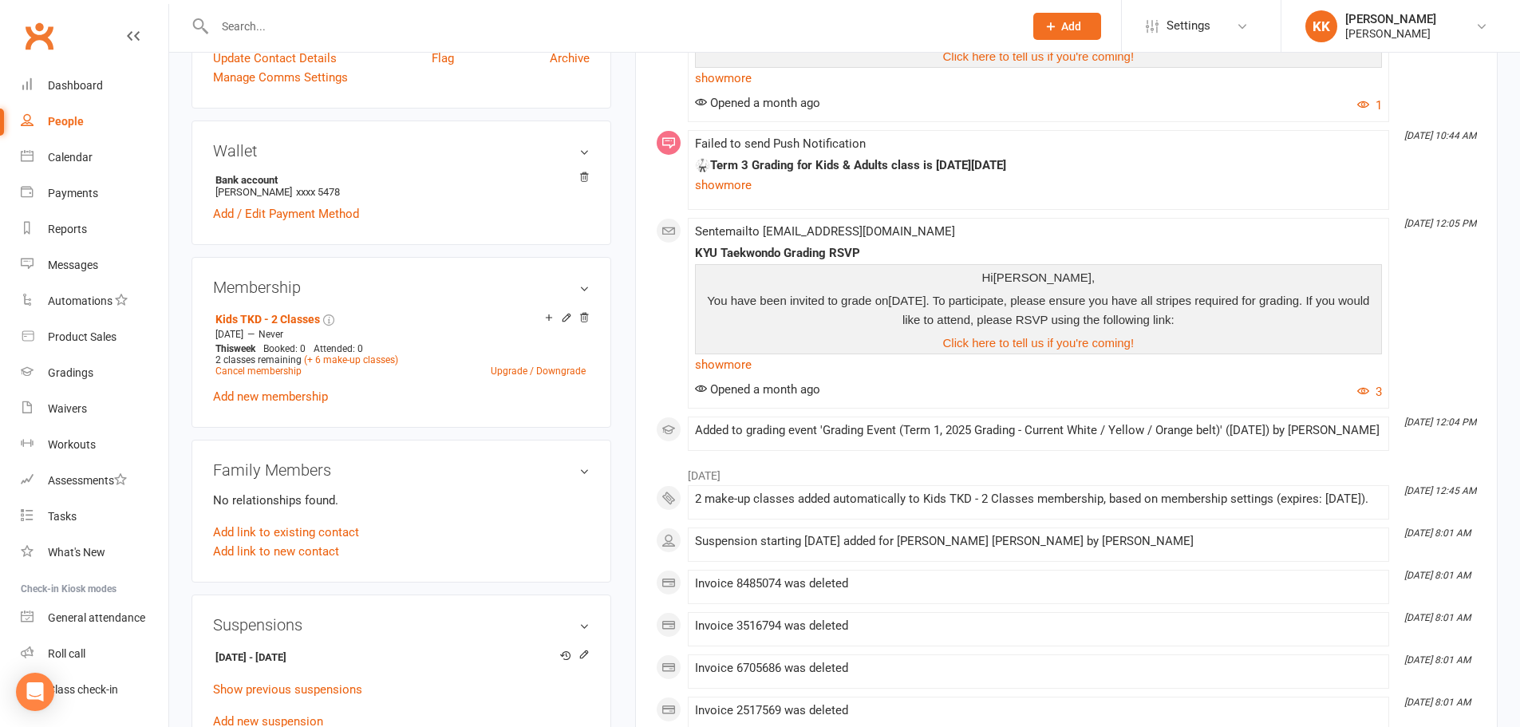
scroll to position [558, 0]
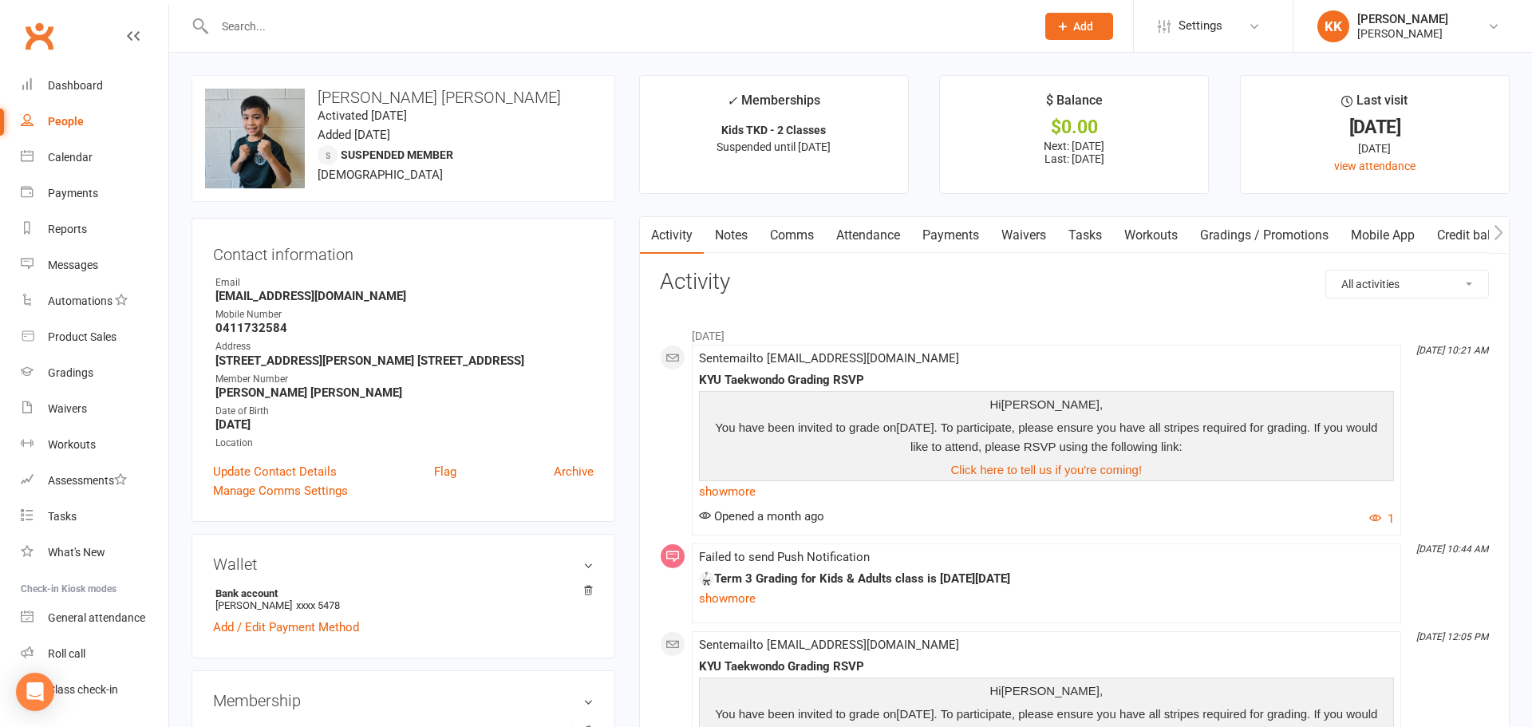
select select "100"
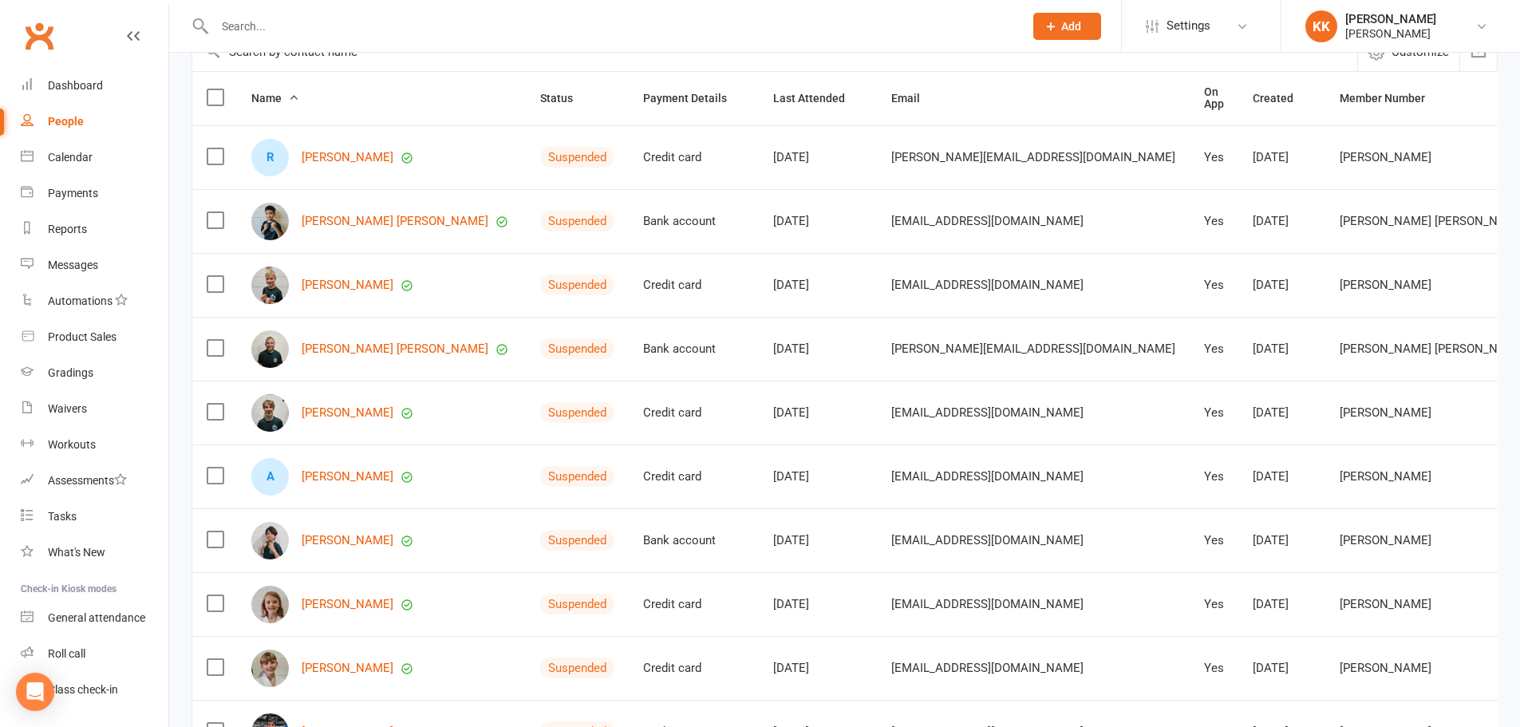
scroll to position [239, 0]
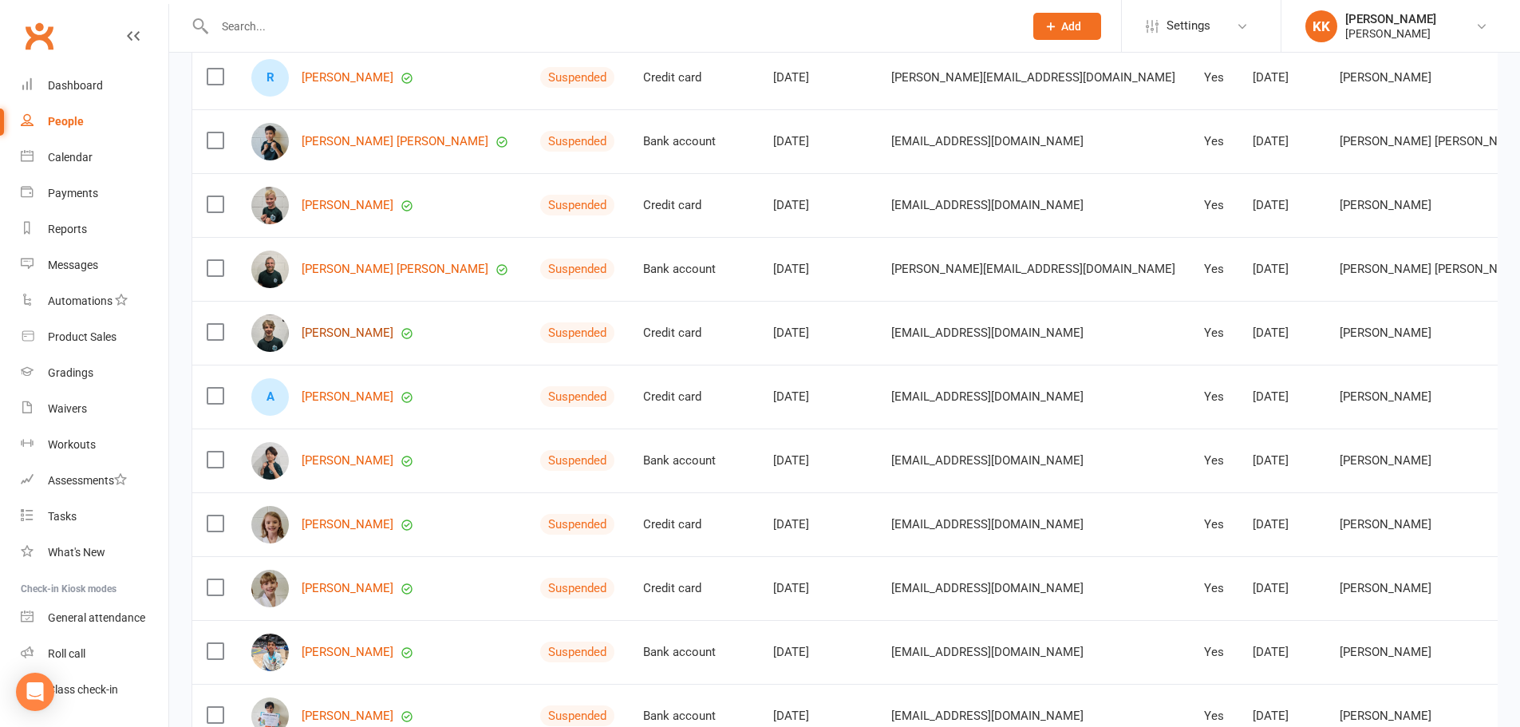
click at [354, 326] on link "[PERSON_NAME]" at bounding box center [348, 333] width 92 height 14
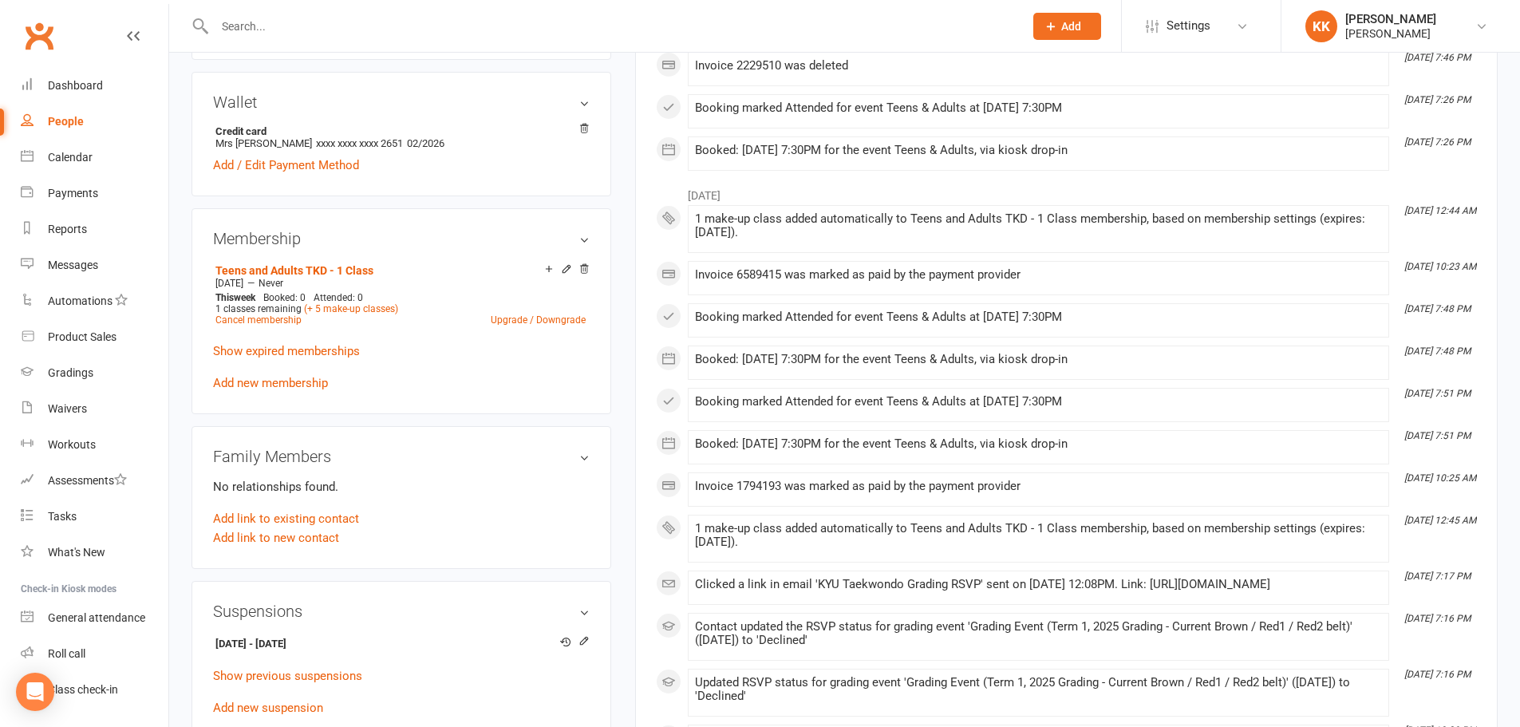
scroll to position [479, 0]
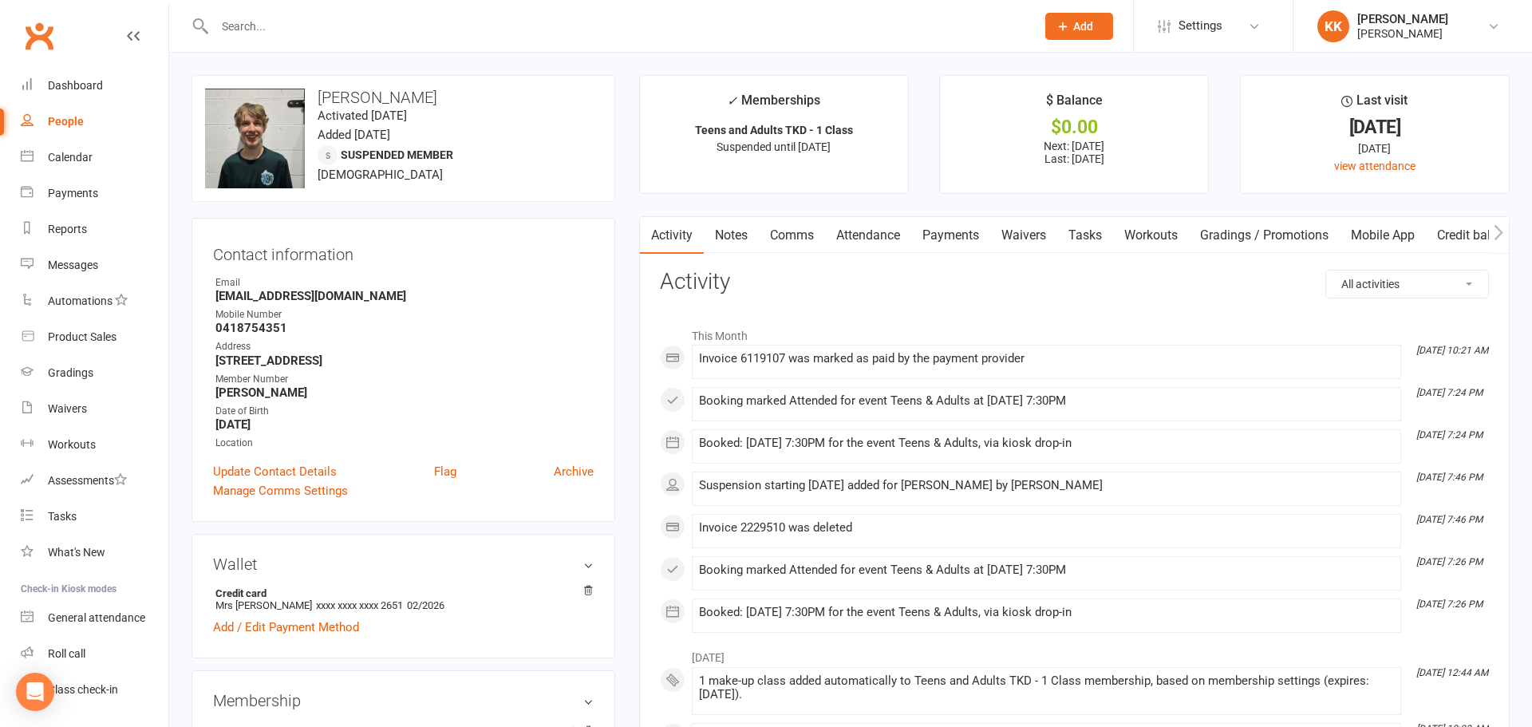
select select "100"
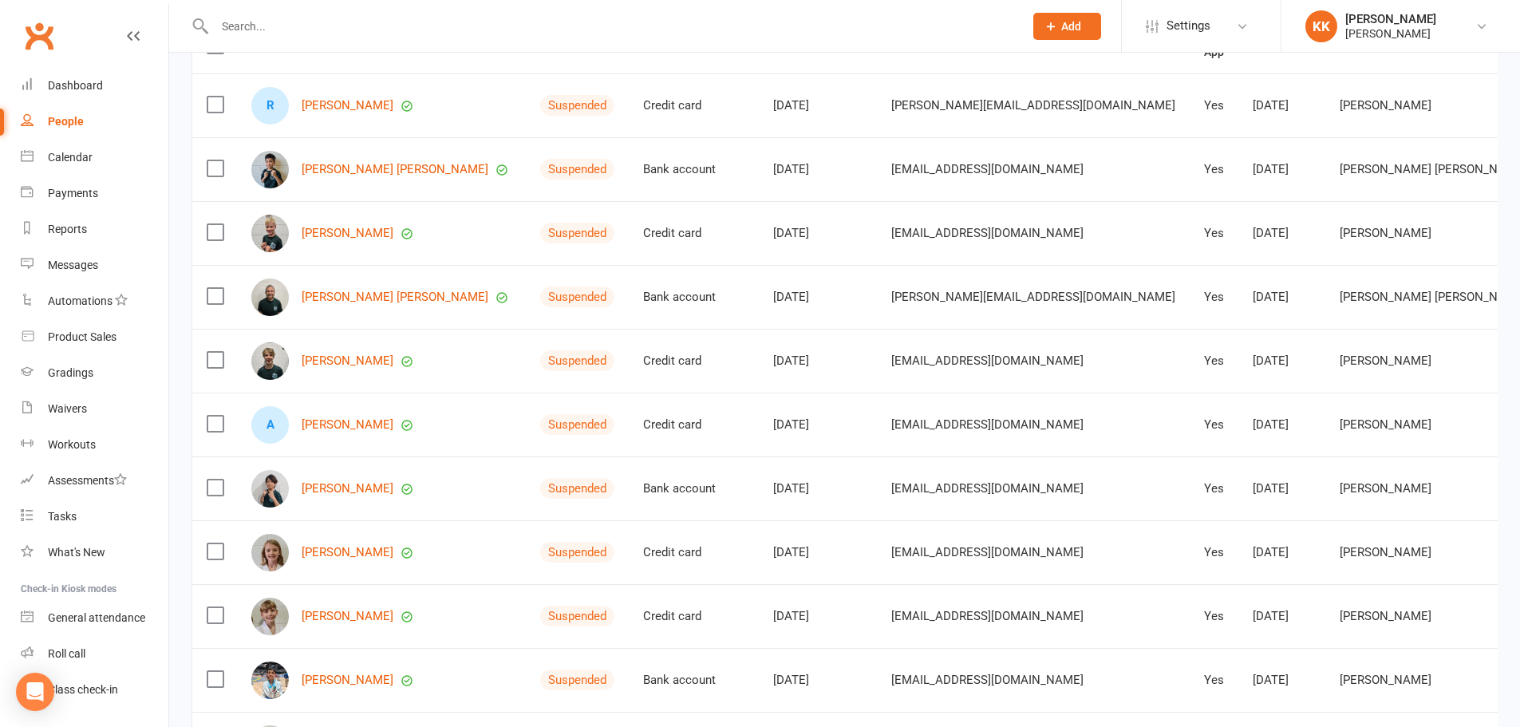
scroll to position [239, 0]
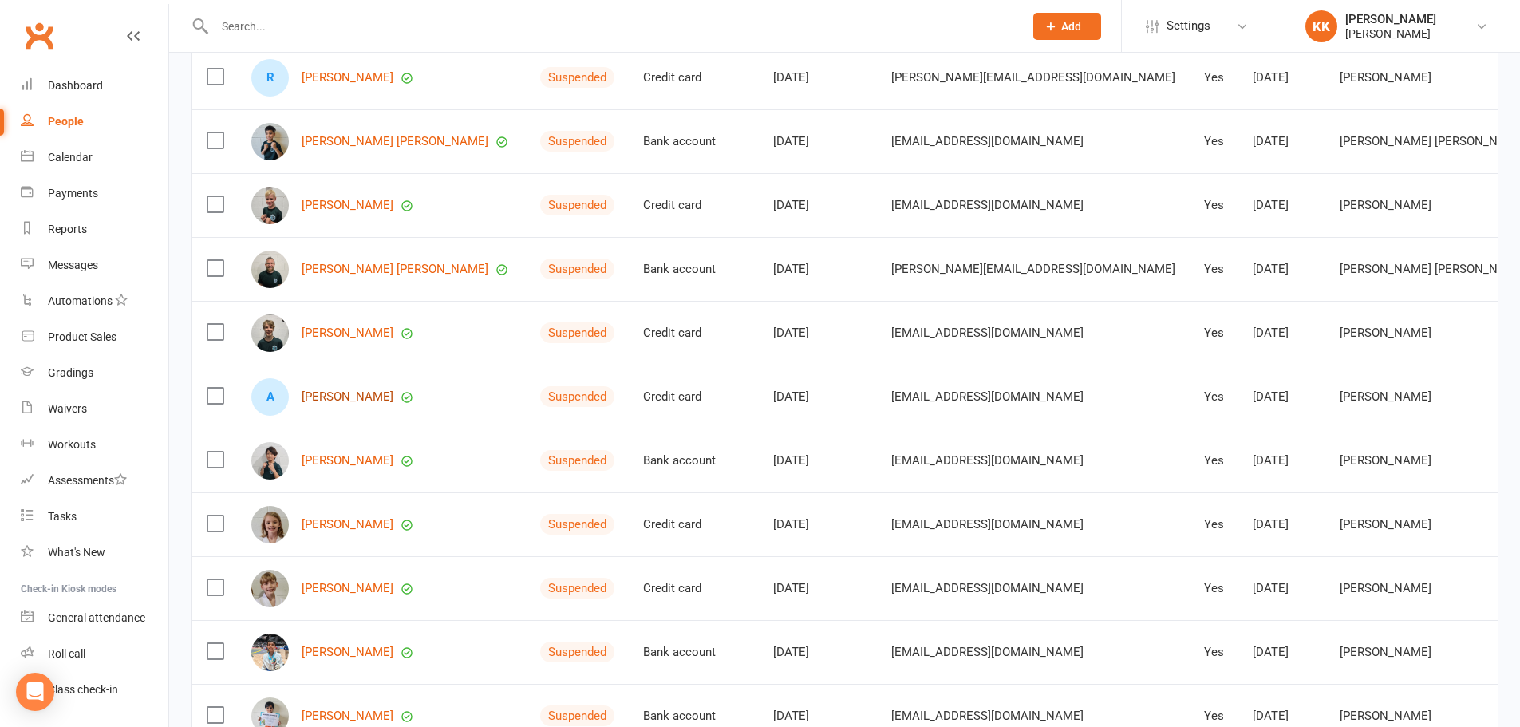
click at [341, 393] on link "[PERSON_NAME]" at bounding box center [348, 397] width 92 height 14
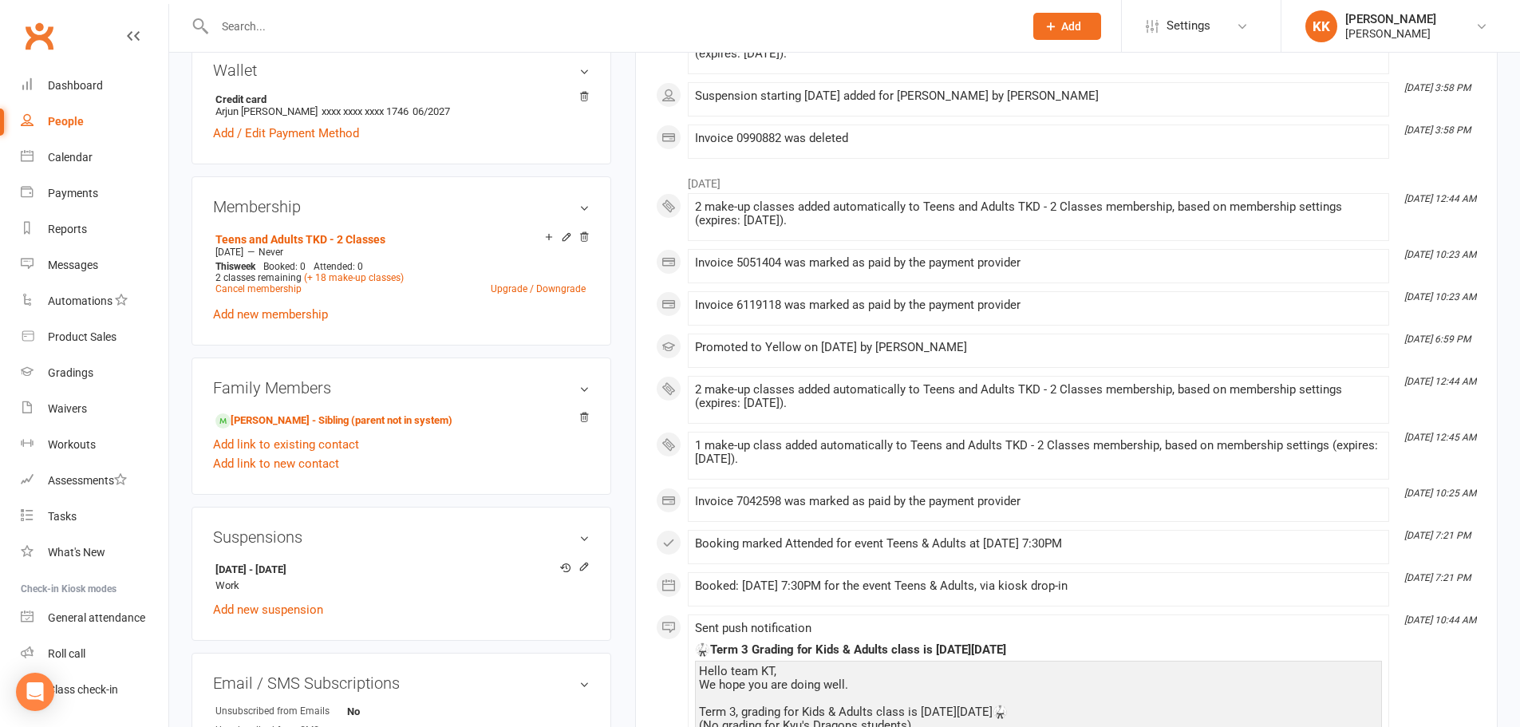
scroll to position [558, 0]
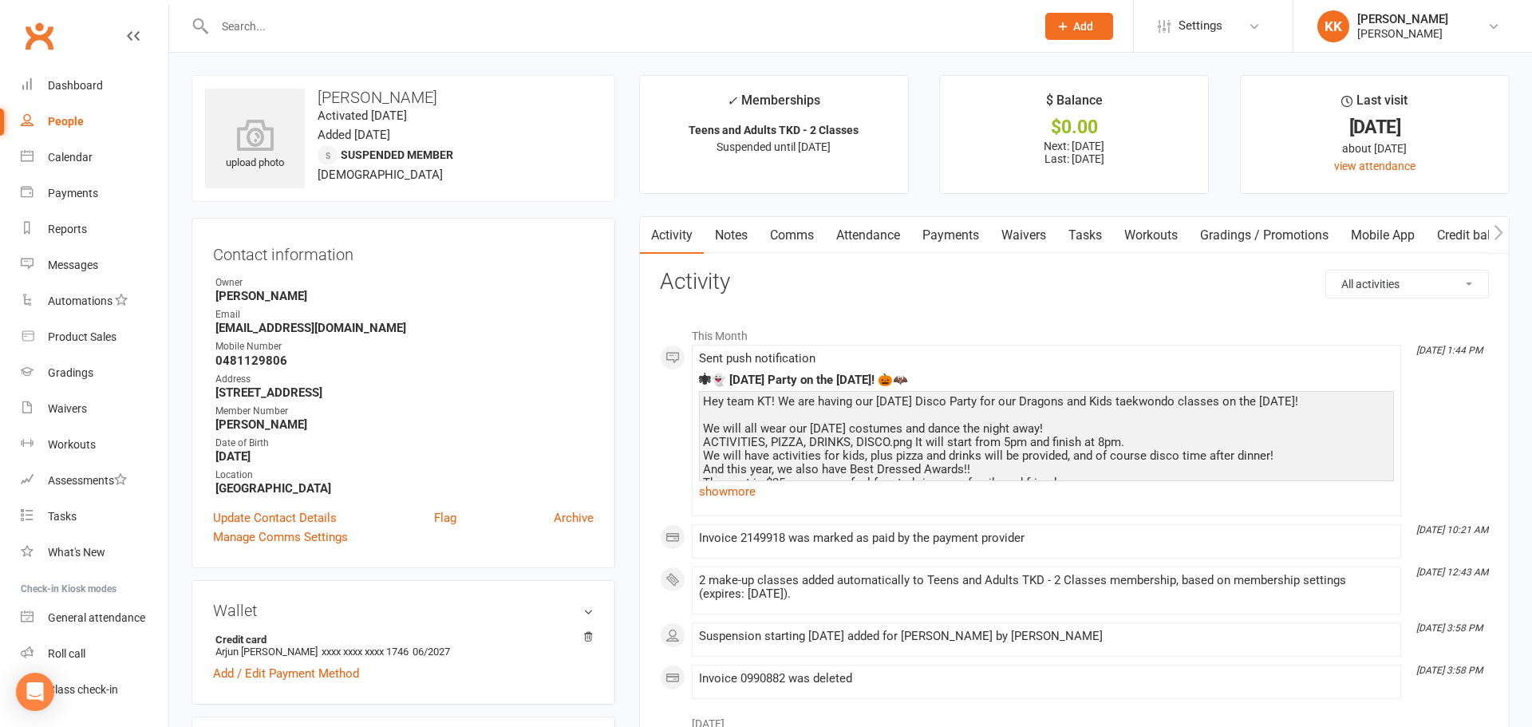
select select "100"
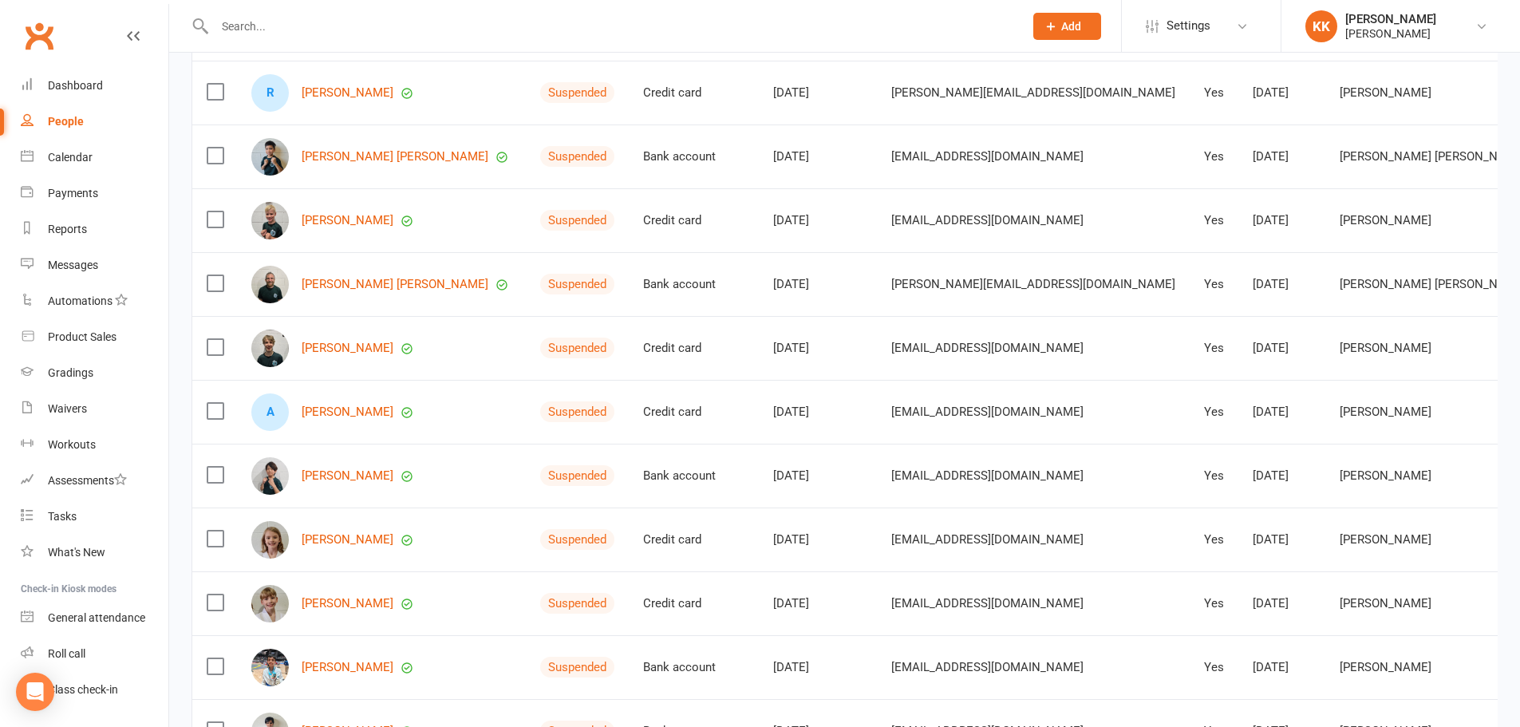
scroll to position [319, 0]
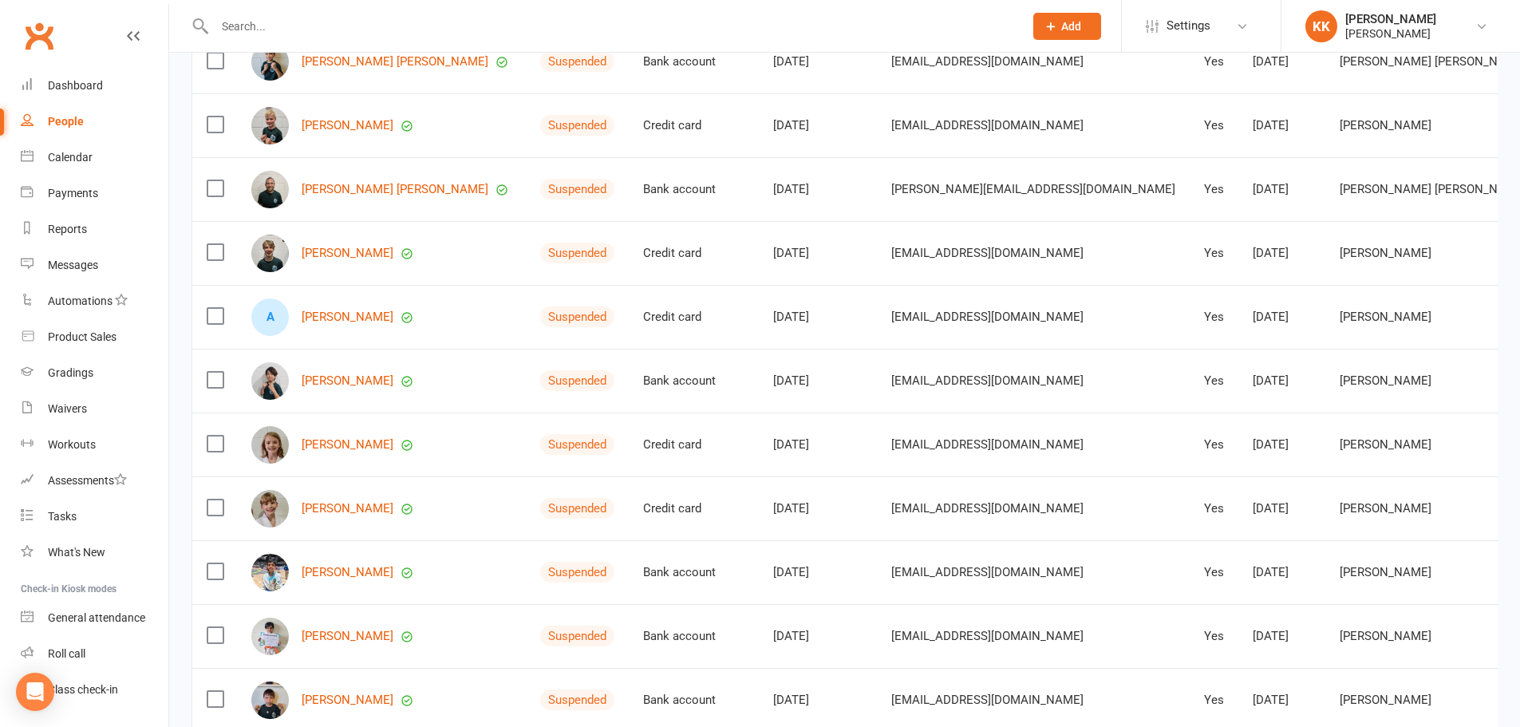
click at [331, 322] on div "A [PERSON_NAME]" at bounding box center [381, 316] width 260 height 37
click at [332, 319] on link "[PERSON_NAME]" at bounding box center [348, 317] width 92 height 14
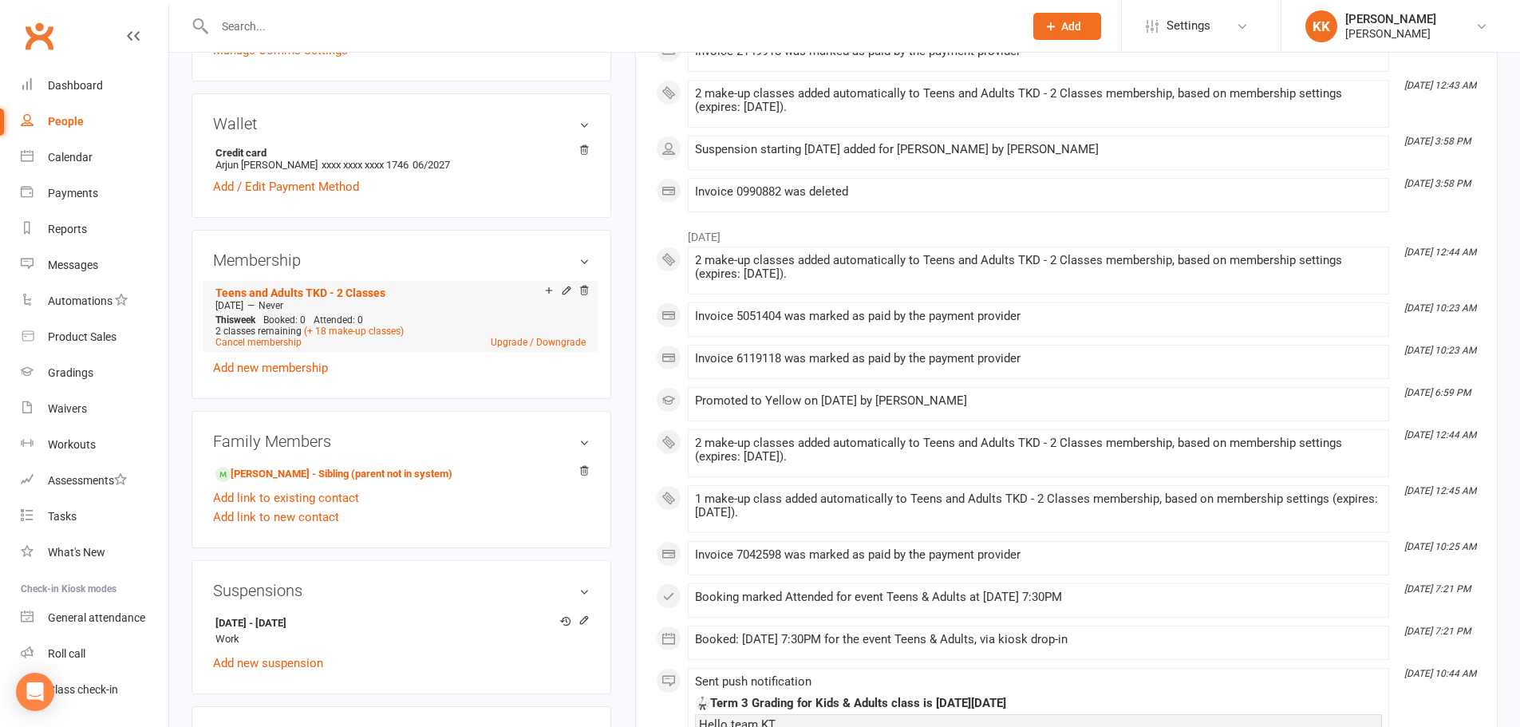
scroll to position [638, 0]
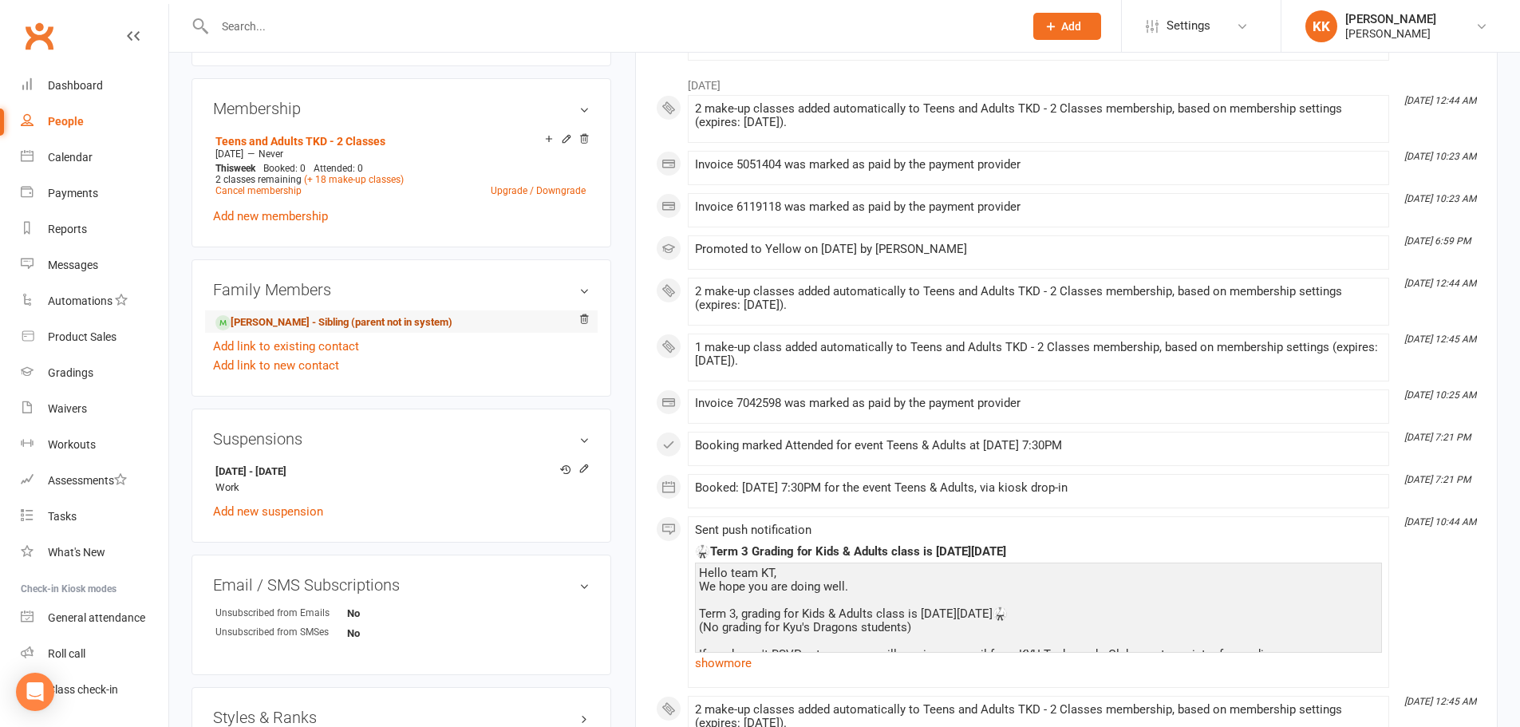
click at [325, 317] on link "[PERSON_NAME] - Sibling (parent not in system)" at bounding box center [333, 322] width 237 height 17
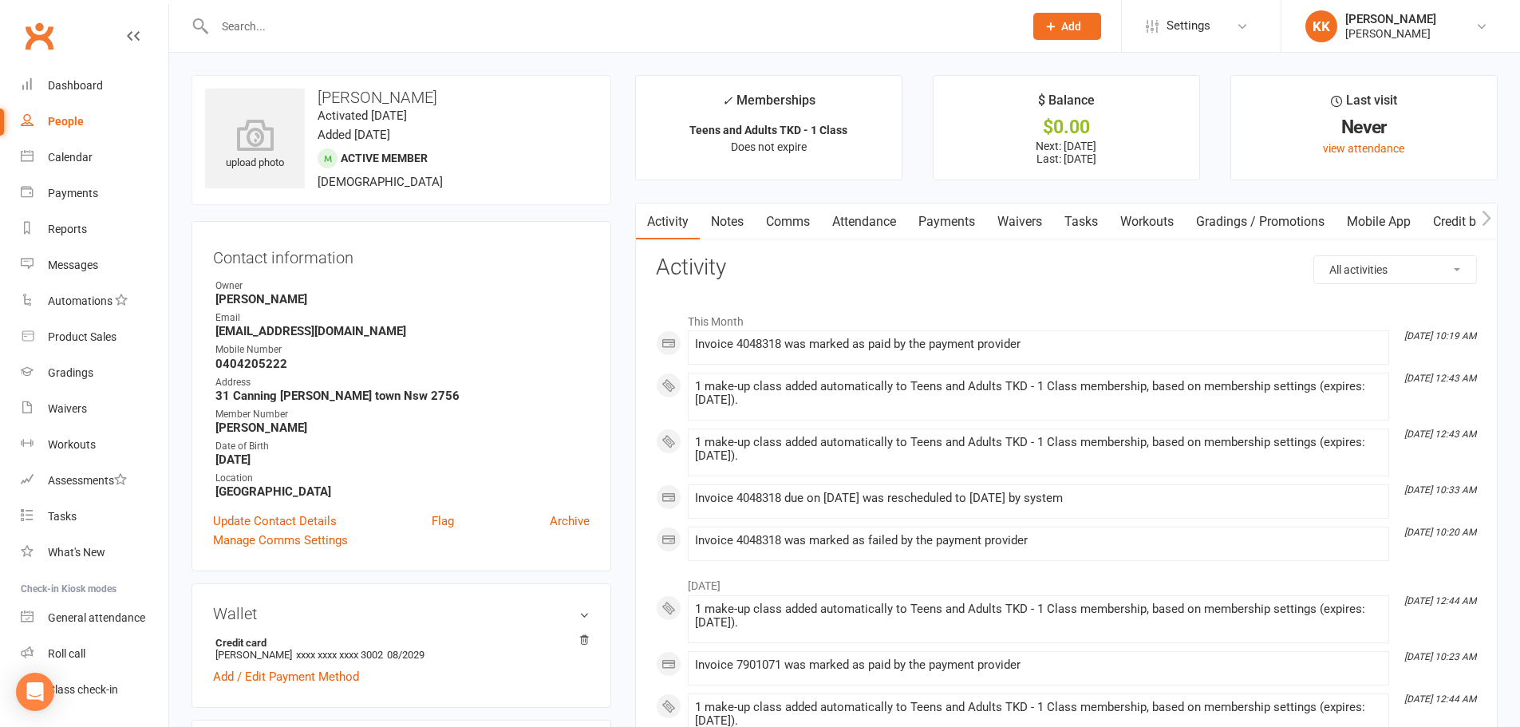
click at [926, 210] on link "Payments" at bounding box center [946, 221] width 79 height 37
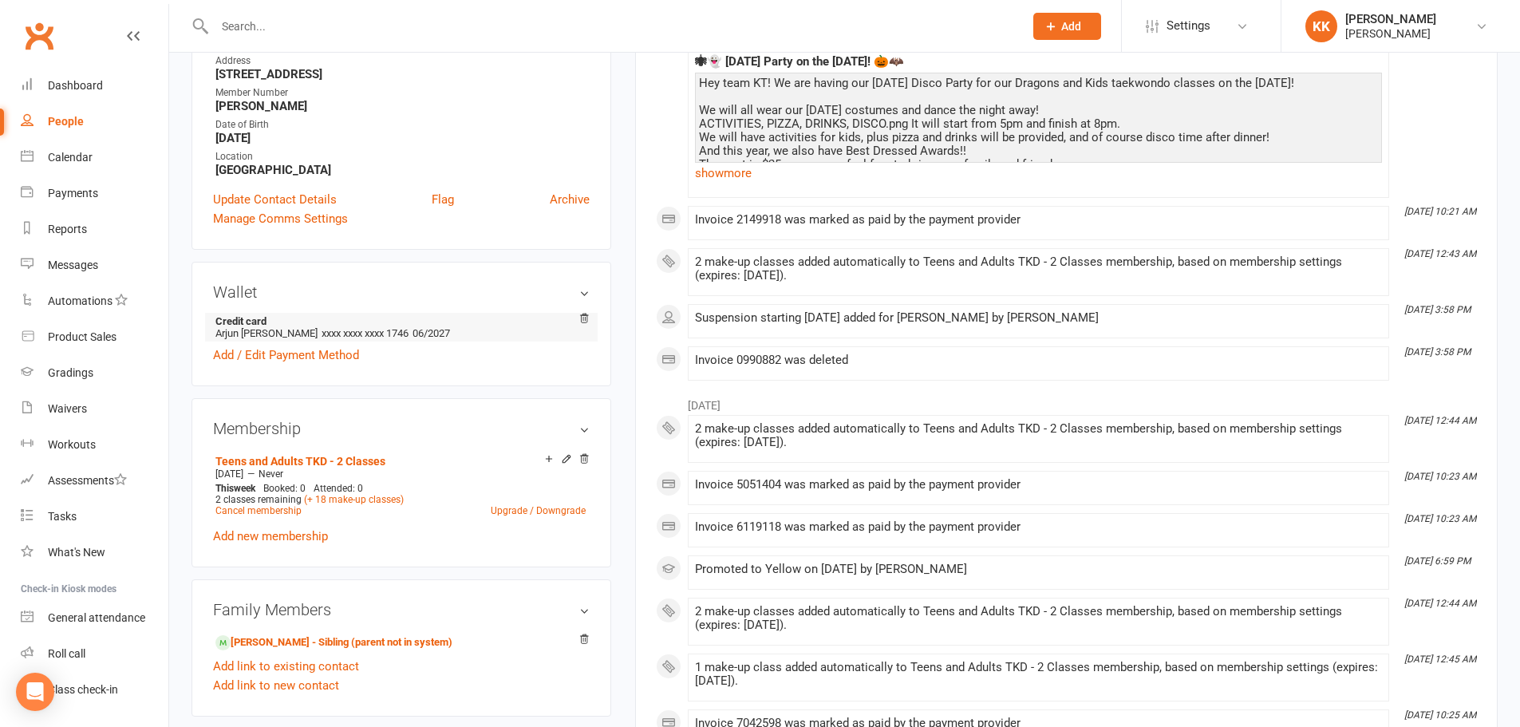
scroll to position [319, 0]
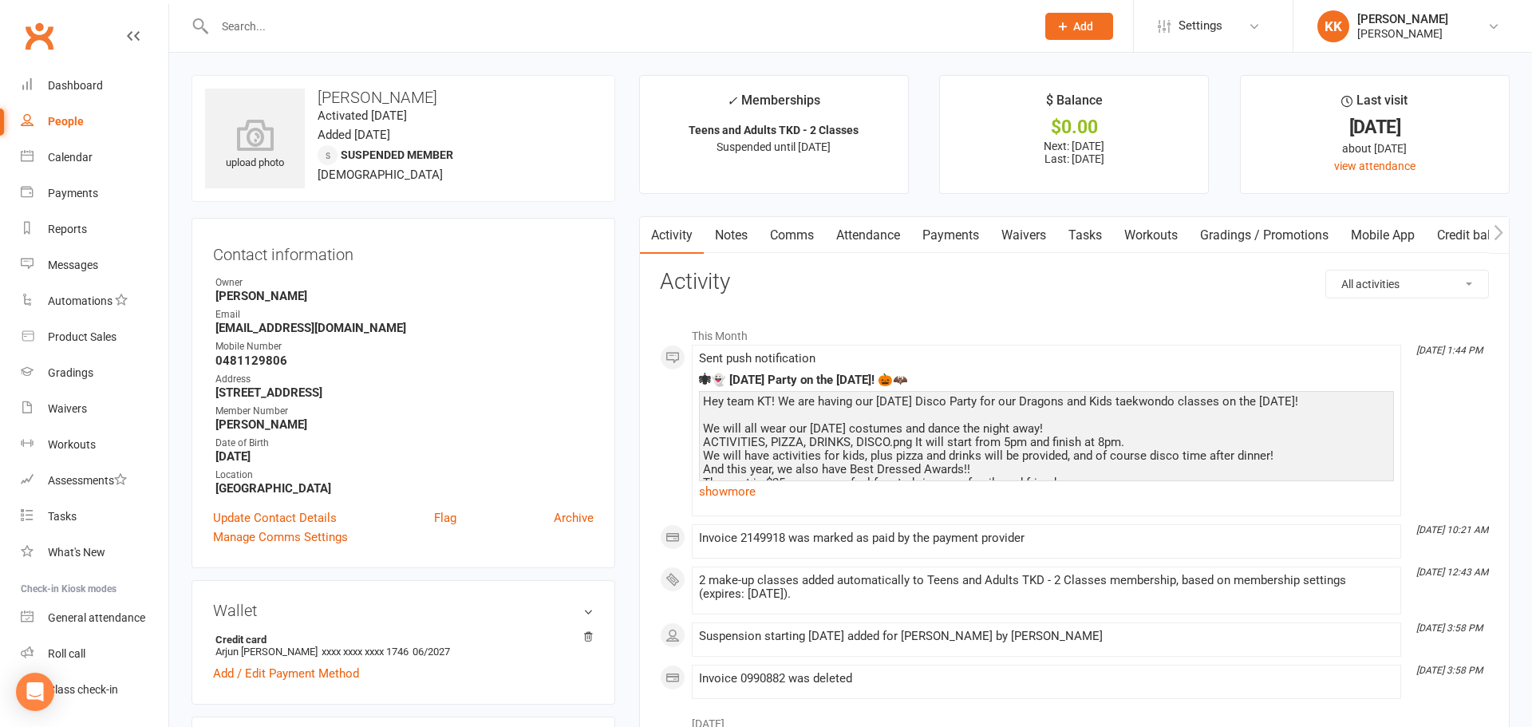
select select "100"
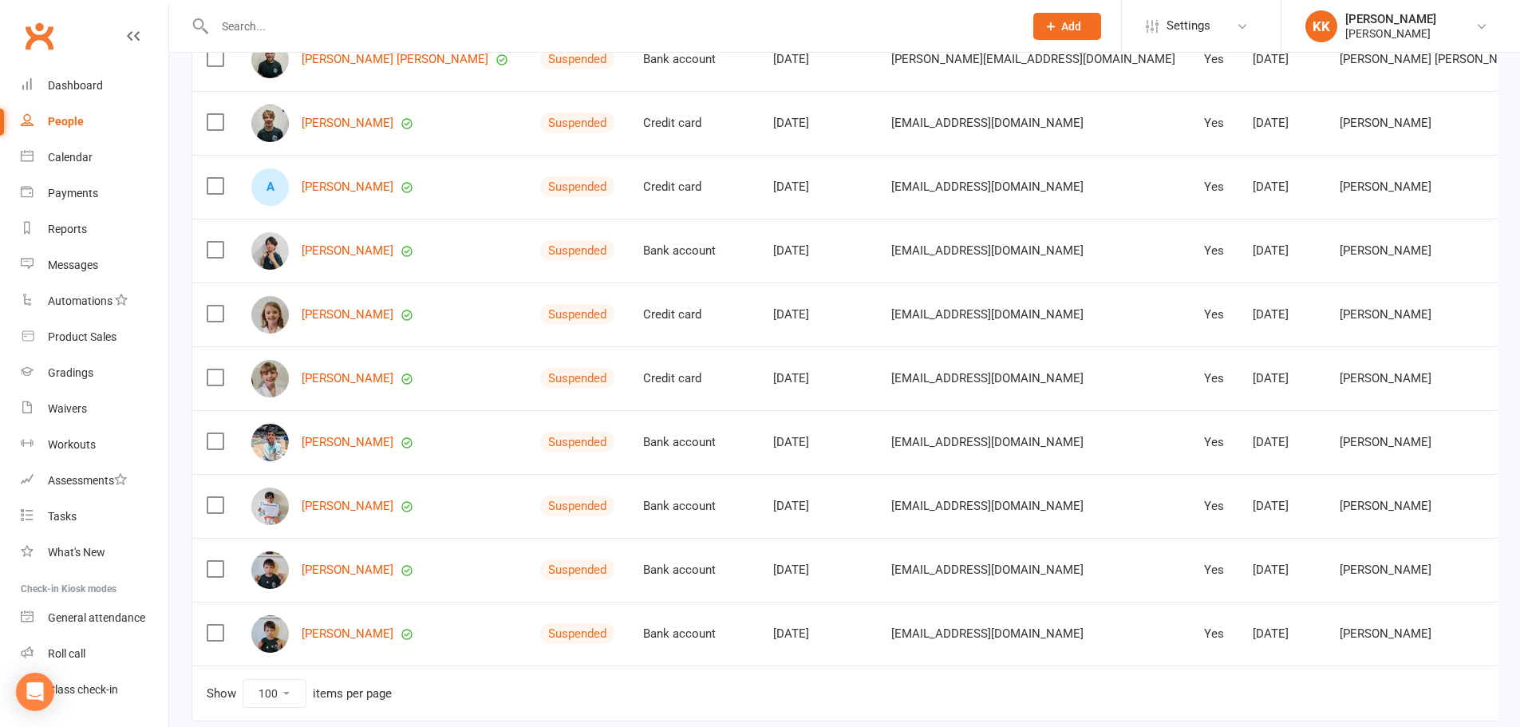
scroll to position [444, 0]
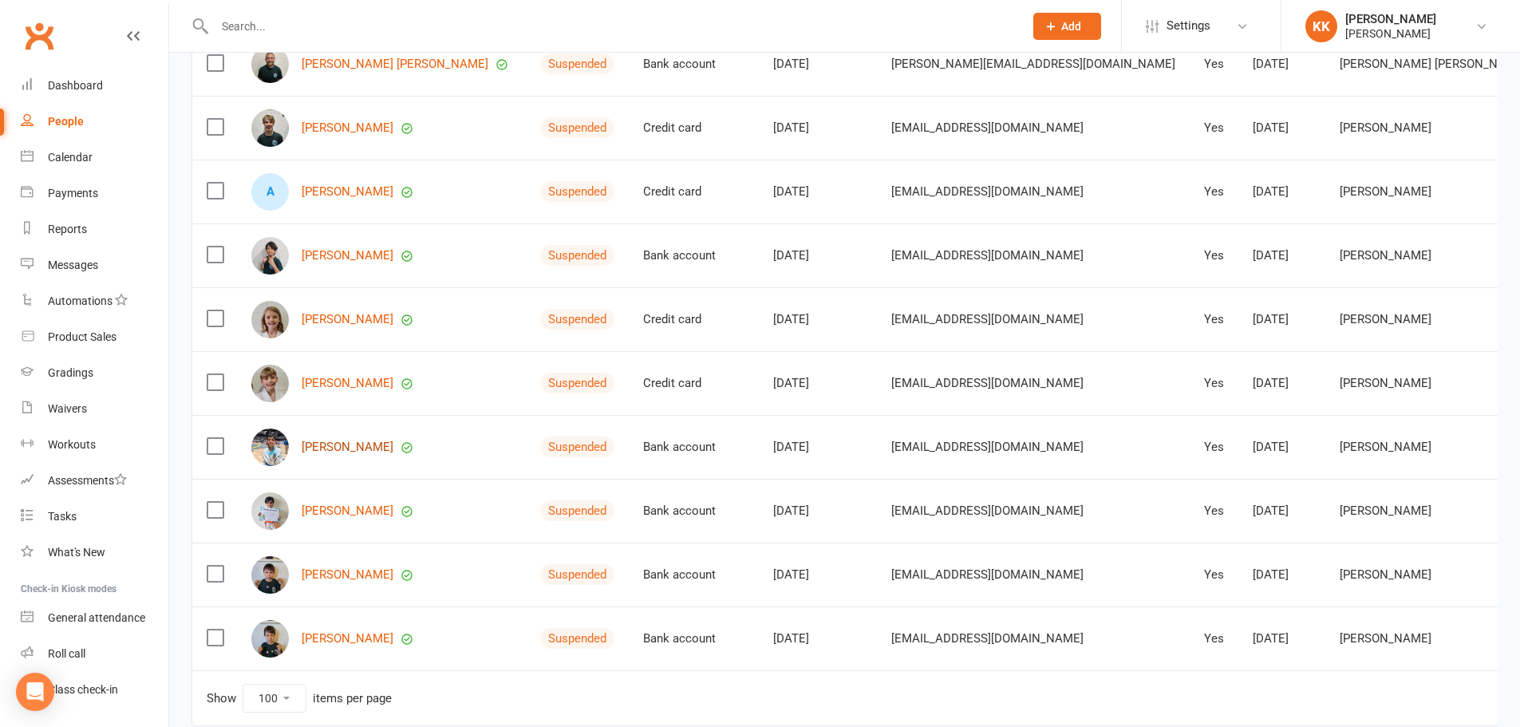
click at [365, 446] on link "[PERSON_NAME]" at bounding box center [348, 447] width 92 height 14
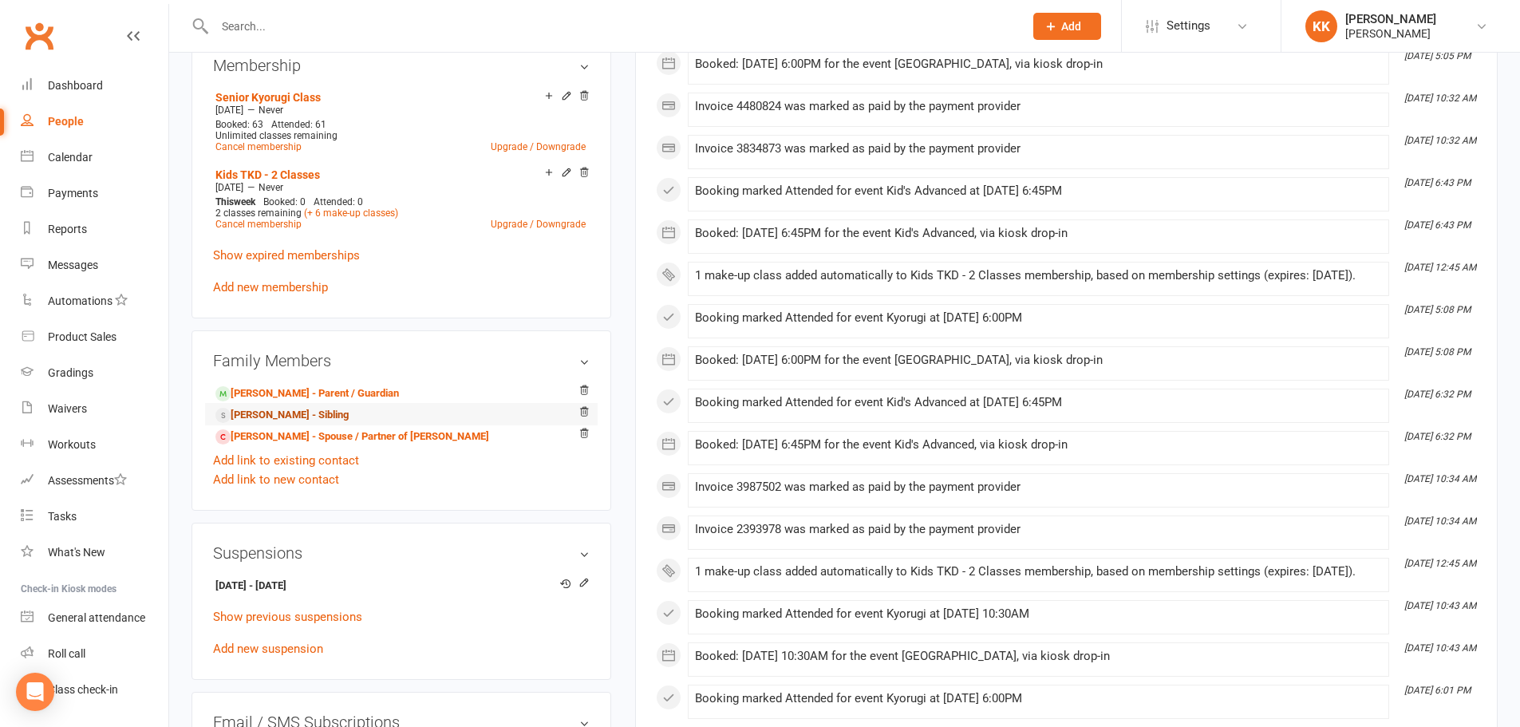
scroll to position [798, 0]
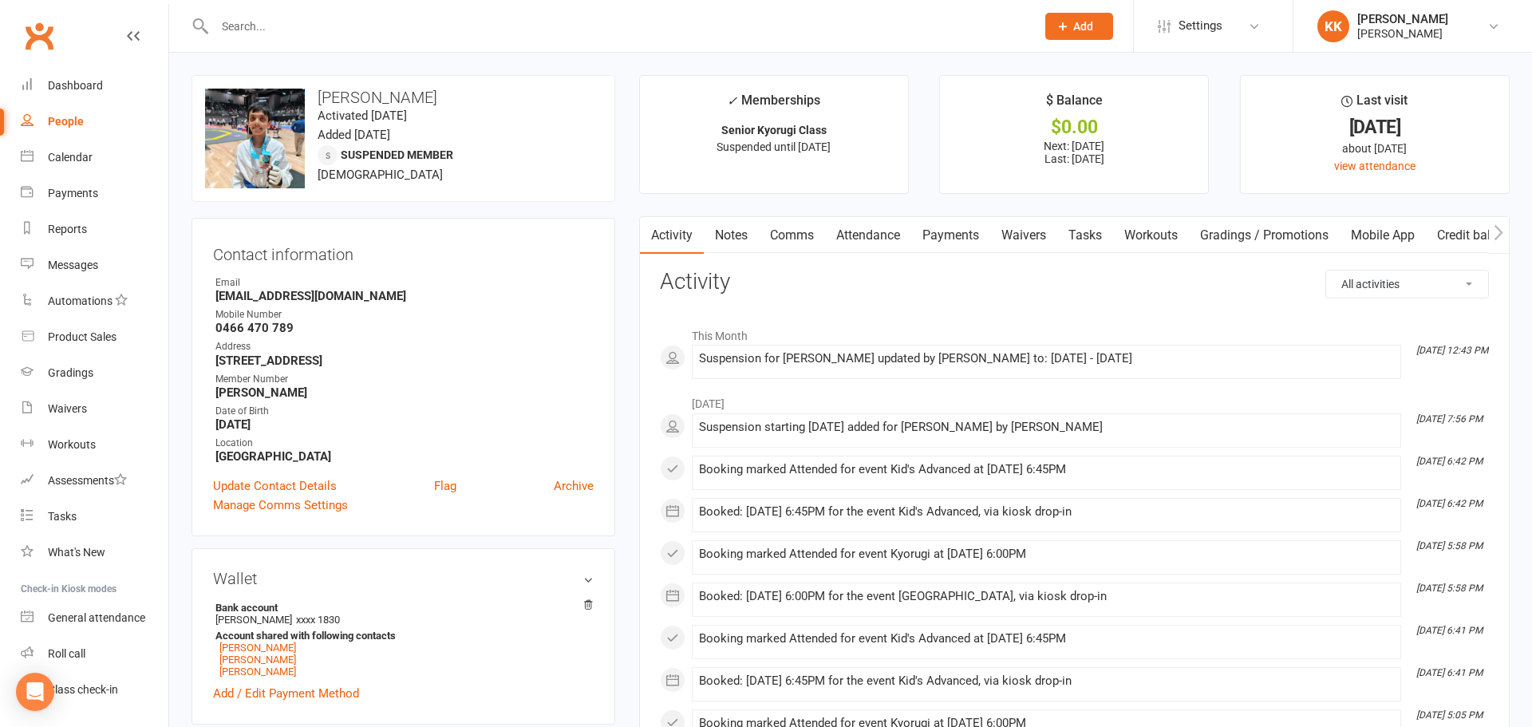
select select "100"
